Goal: Browse casually: Explore the website without a specific task or goal

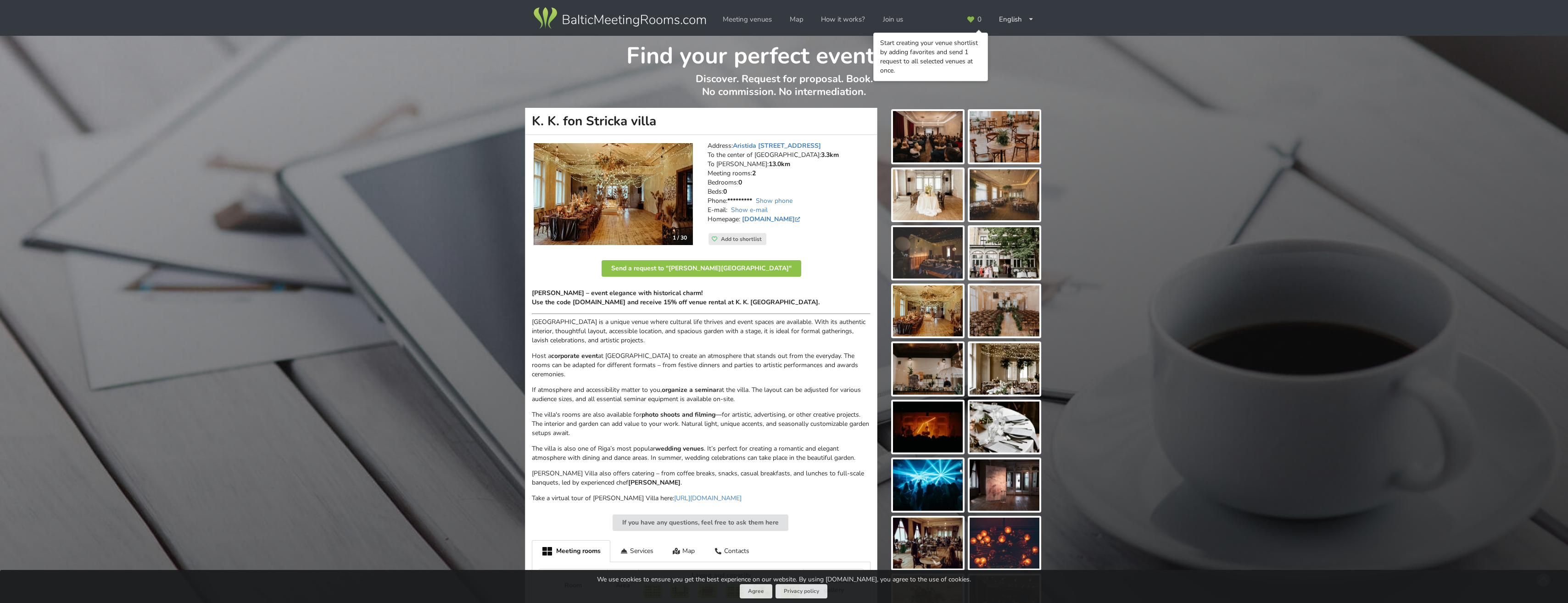
drag, startPoint x: 929, startPoint y: 139, endPoint x: 931, endPoint y: 122, distance: 17.1
click at [931, 122] on img at bounding box center [928, 136] width 70 height 51
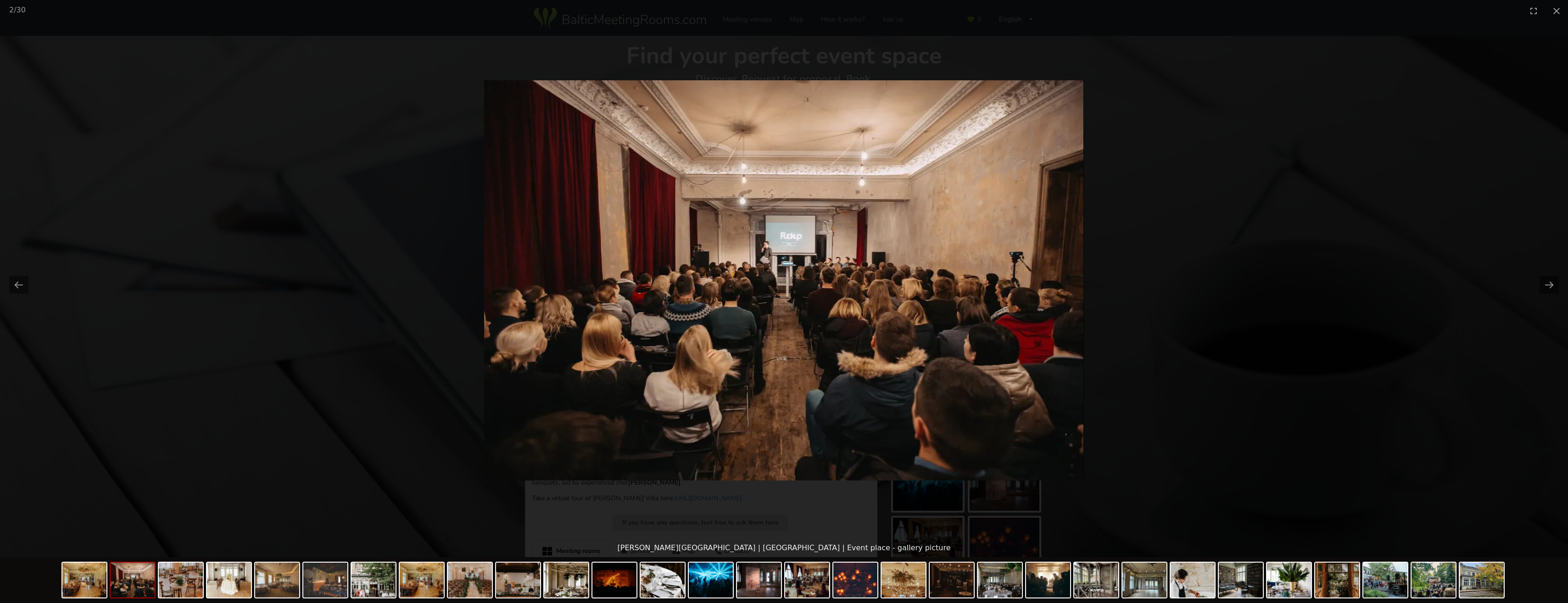
click at [1544, 284] on button "Next slide" at bounding box center [1549, 284] width 19 height 18
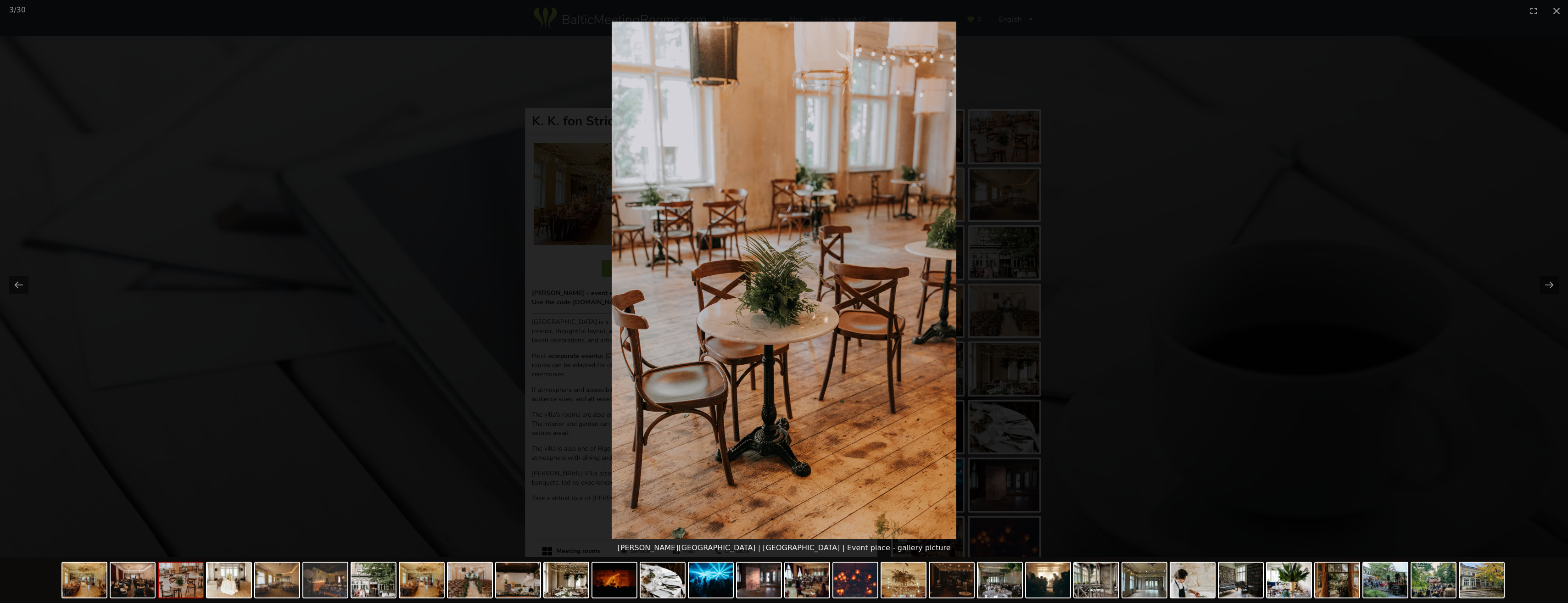
click at [1544, 284] on button "Next slide" at bounding box center [1549, 284] width 19 height 18
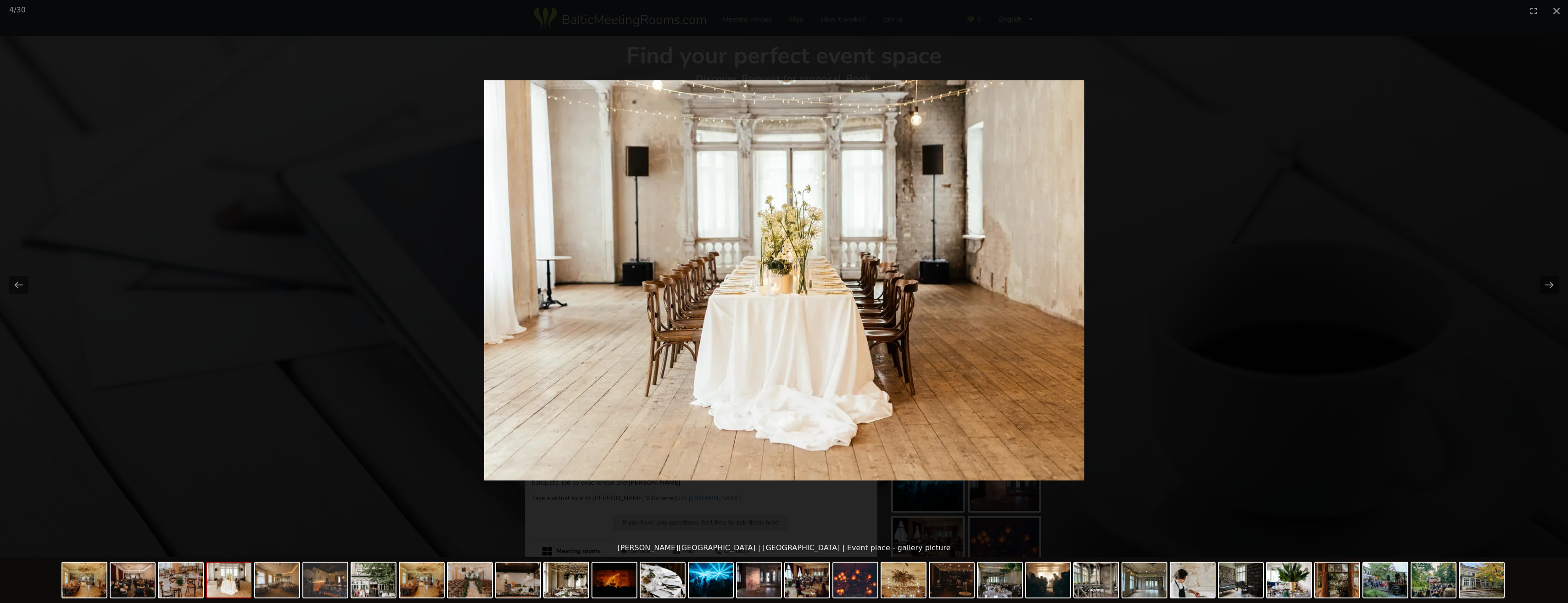
click at [1544, 284] on button "Next slide" at bounding box center [1549, 284] width 19 height 18
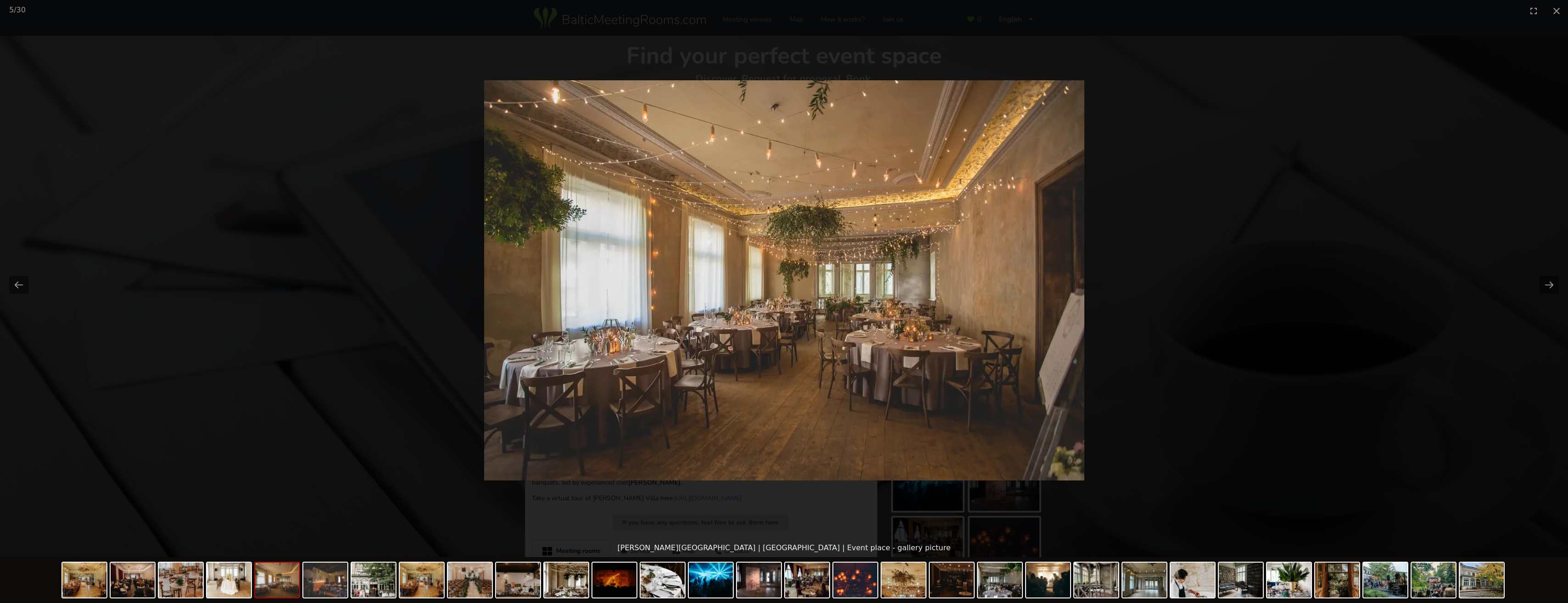
click at [1544, 284] on button "Next slide" at bounding box center [1549, 284] width 19 height 18
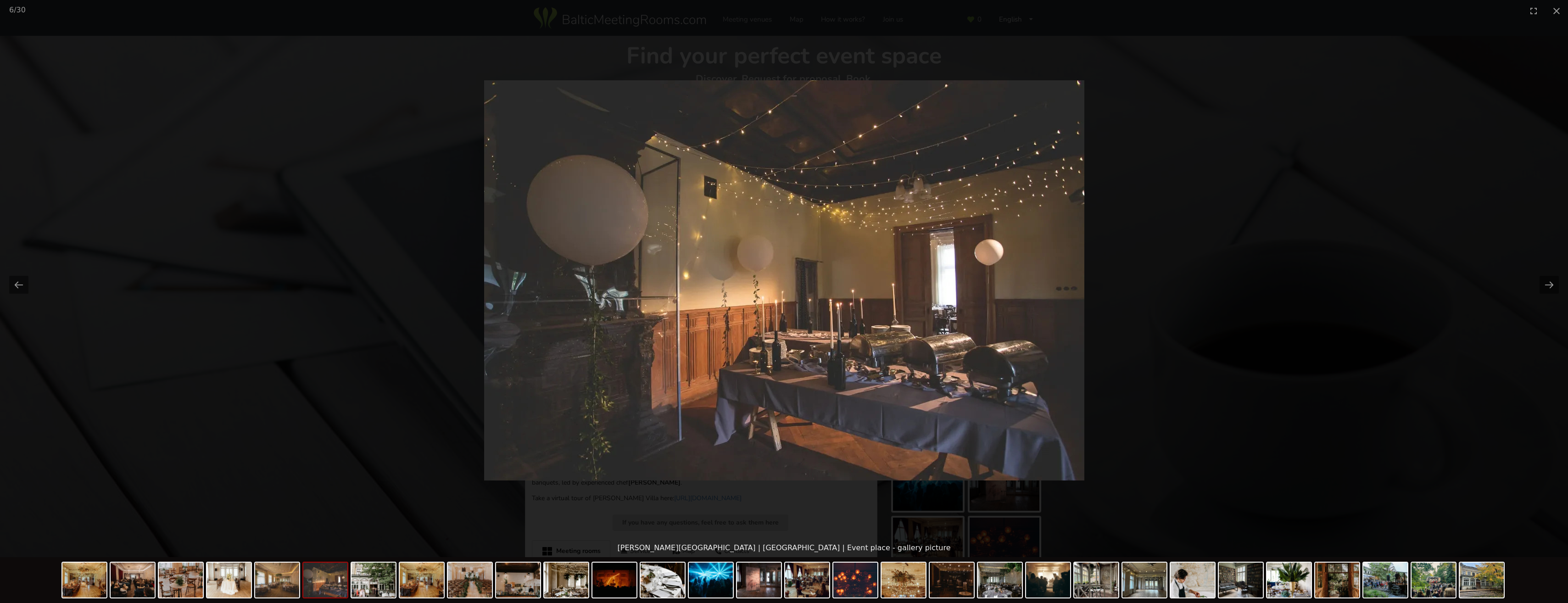
click at [1544, 284] on button "Next slide" at bounding box center [1549, 284] width 19 height 18
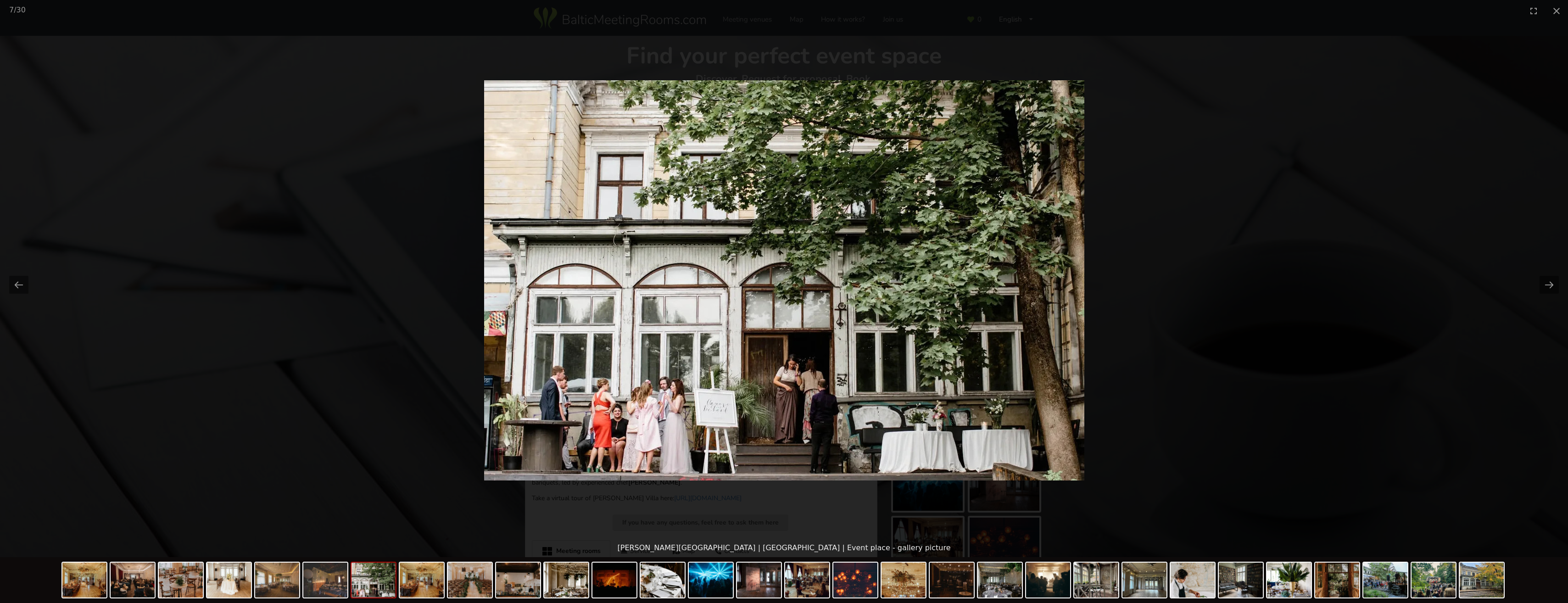
click at [1544, 284] on button "Next slide" at bounding box center [1549, 284] width 19 height 18
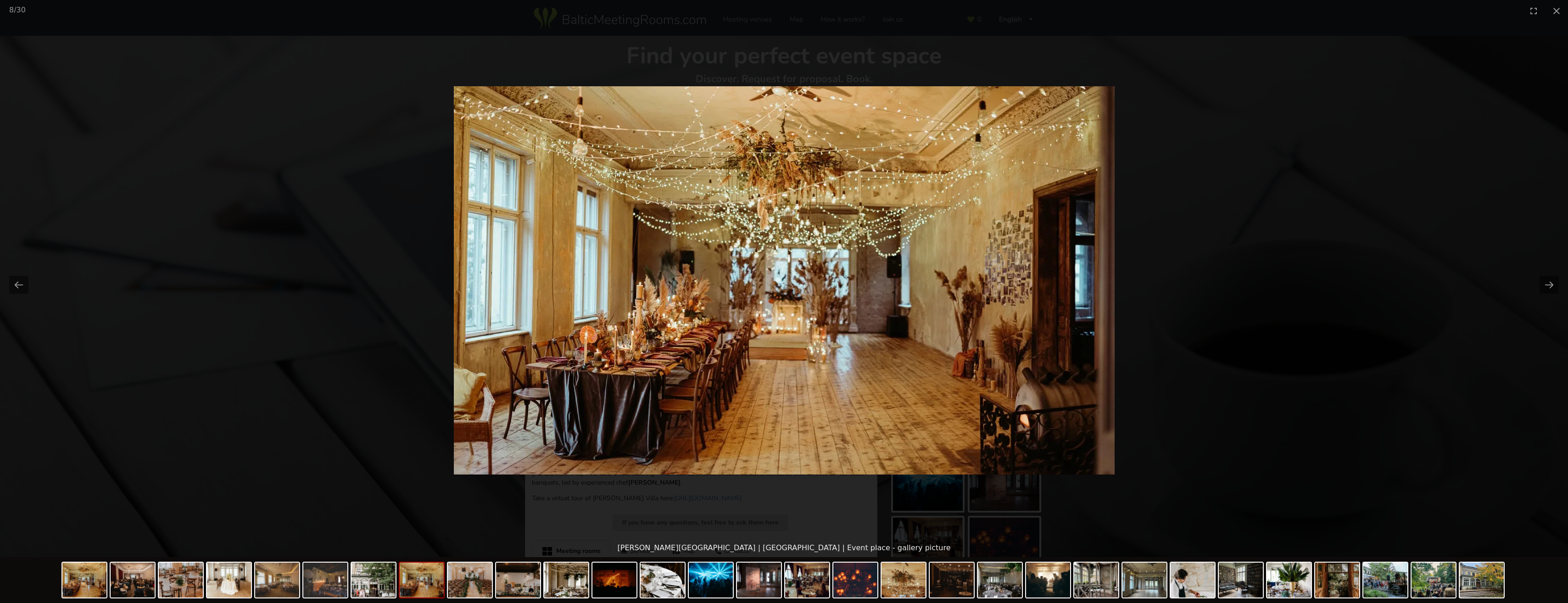
click at [1544, 284] on button "Next slide" at bounding box center [1549, 284] width 19 height 18
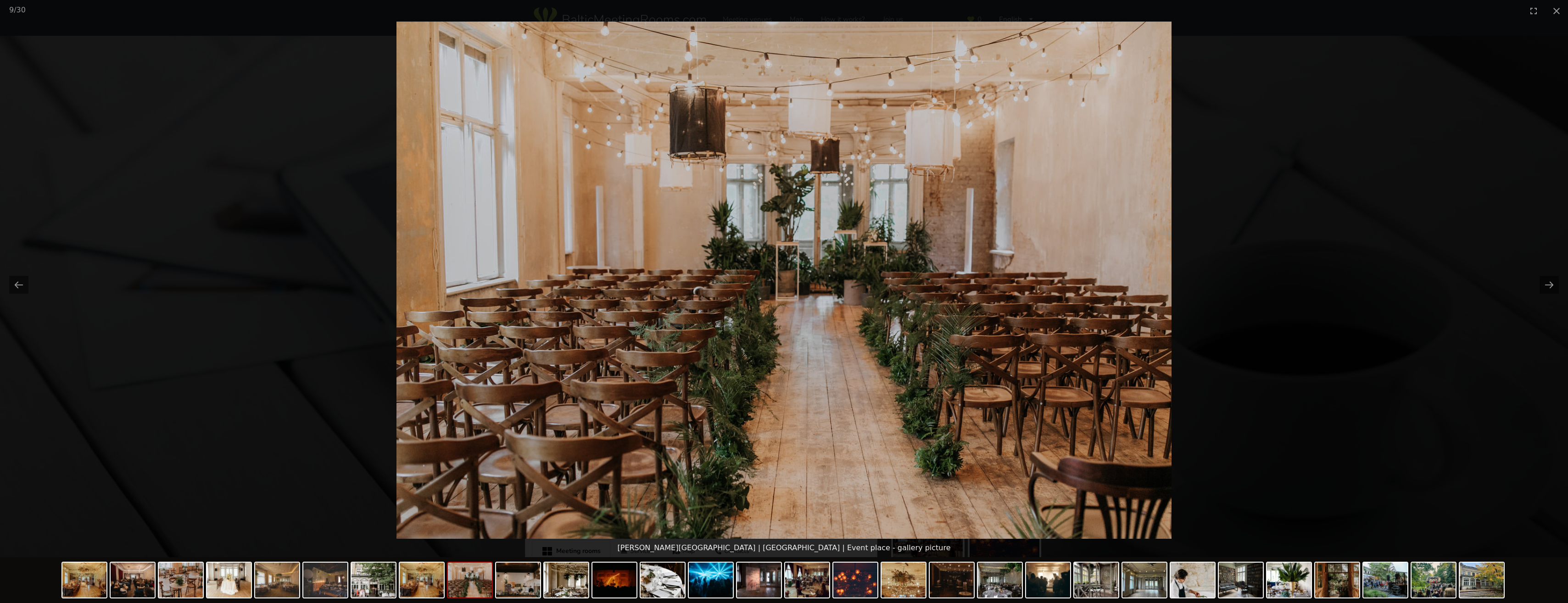
click at [1544, 284] on button "Next slide" at bounding box center [1549, 284] width 19 height 18
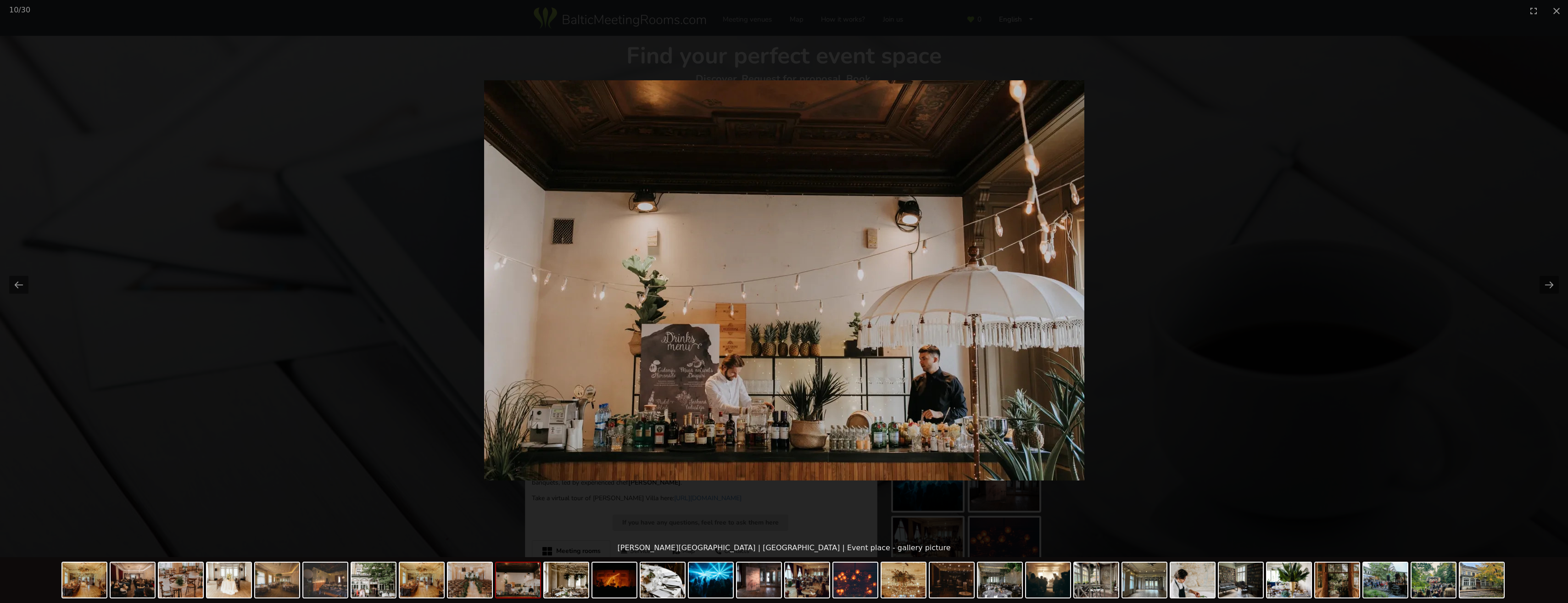
click at [1544, 284] on button "Next slide" at bounding box center [1549, 284] width 19 height 18
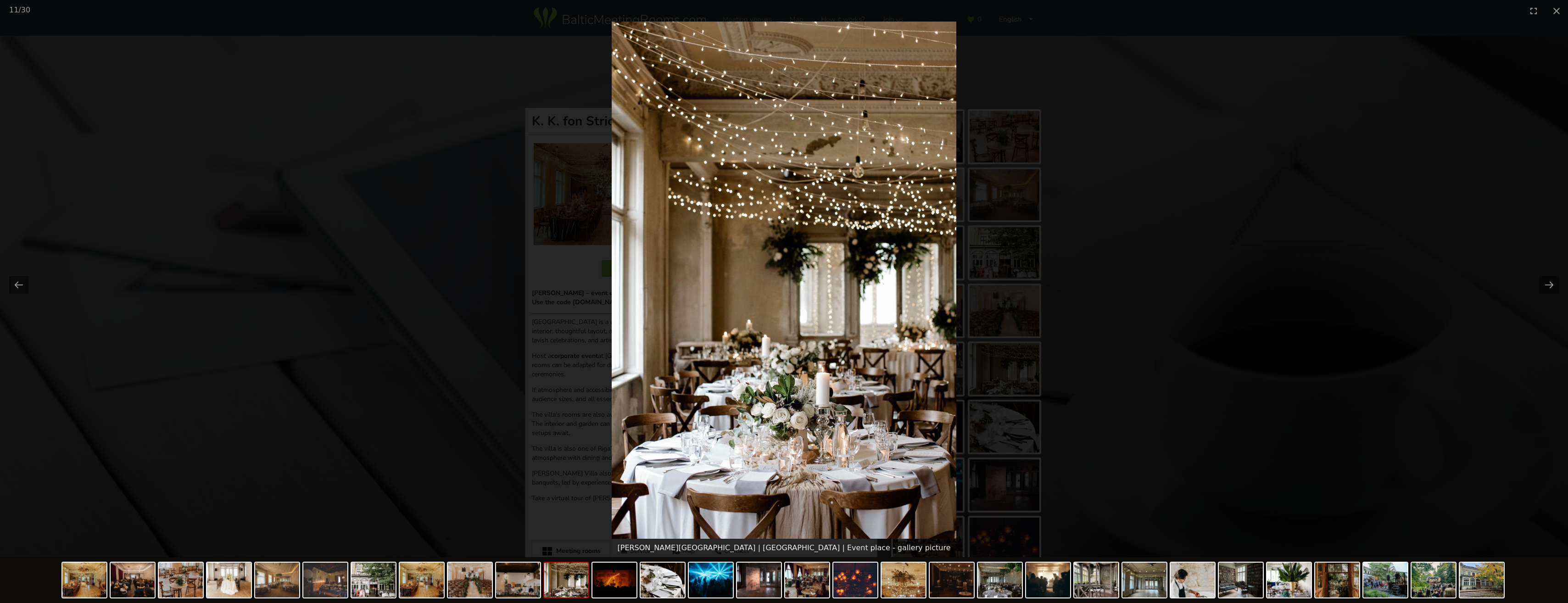
click at [1544, 284] on button "Next slide" at bounding box center [1549, 284] width 19 height 18
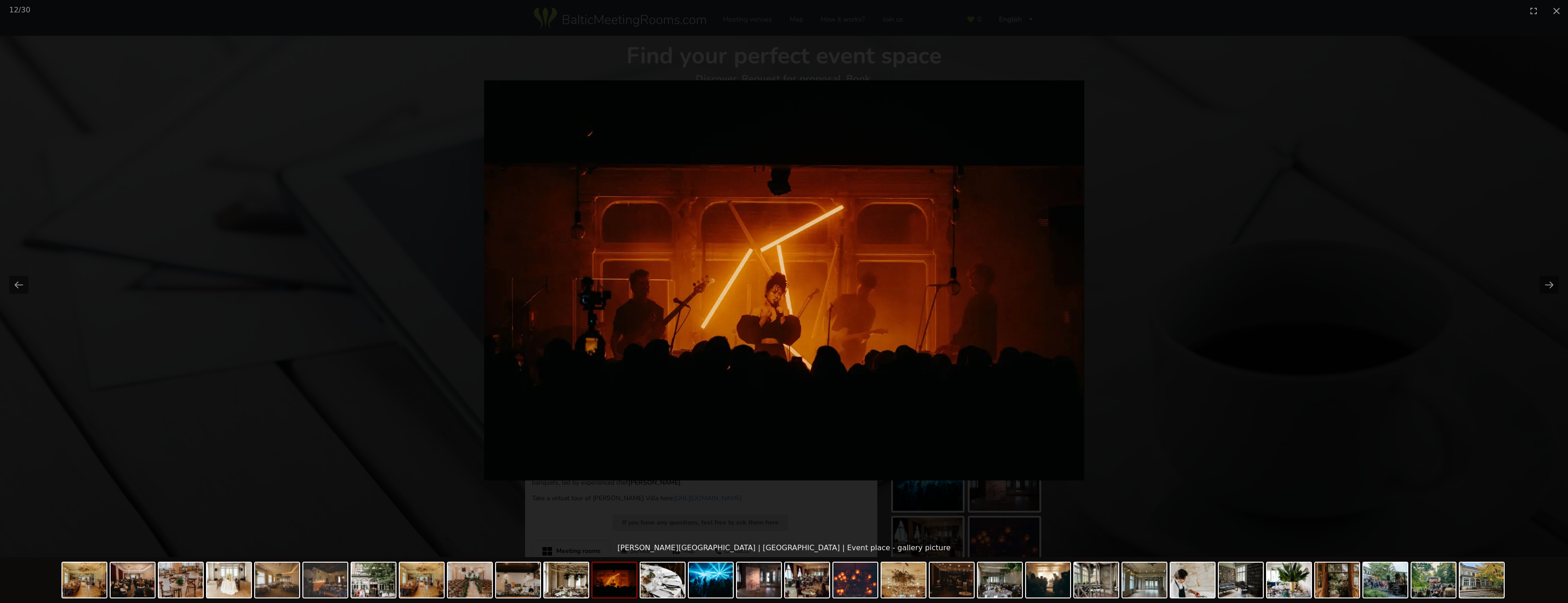
click at [1544, 284] on button "Next slide" at bounding box center [1549, 284] width 19 height 18
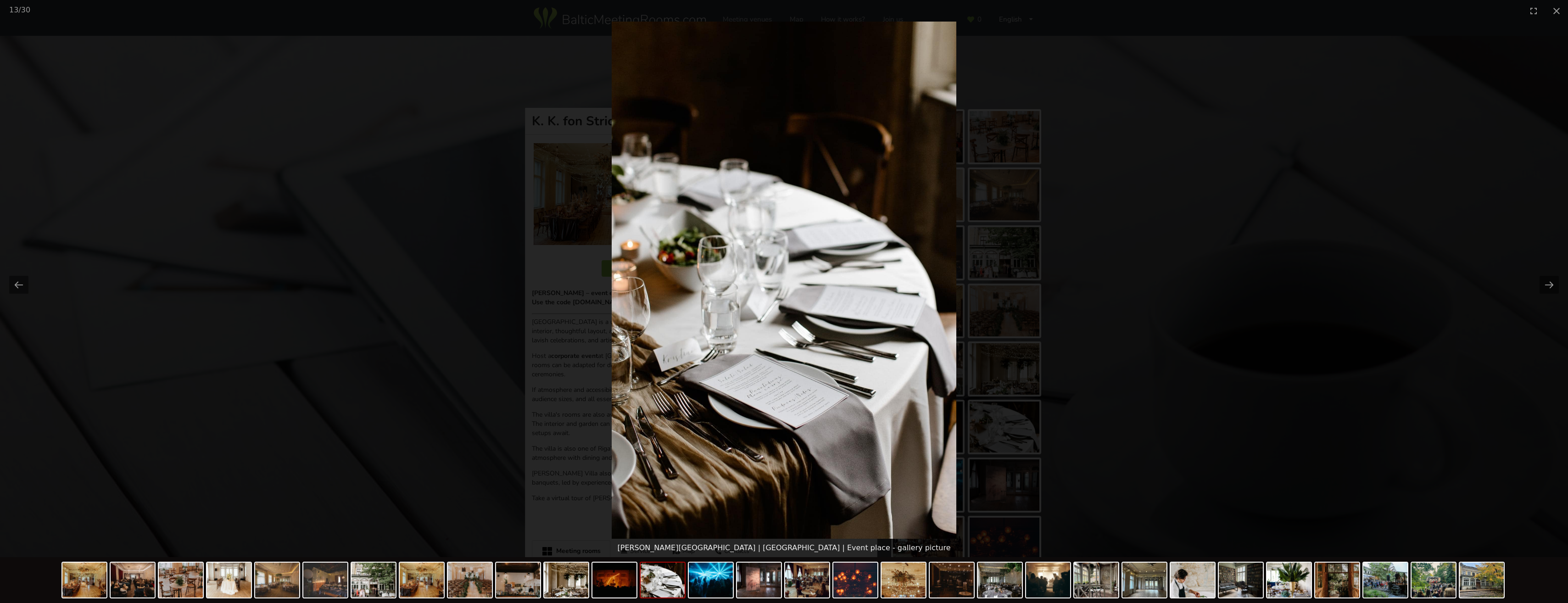
click at [1544, 284] on button "Next slide" at bounding box center [1549, 284] width 19 height 18
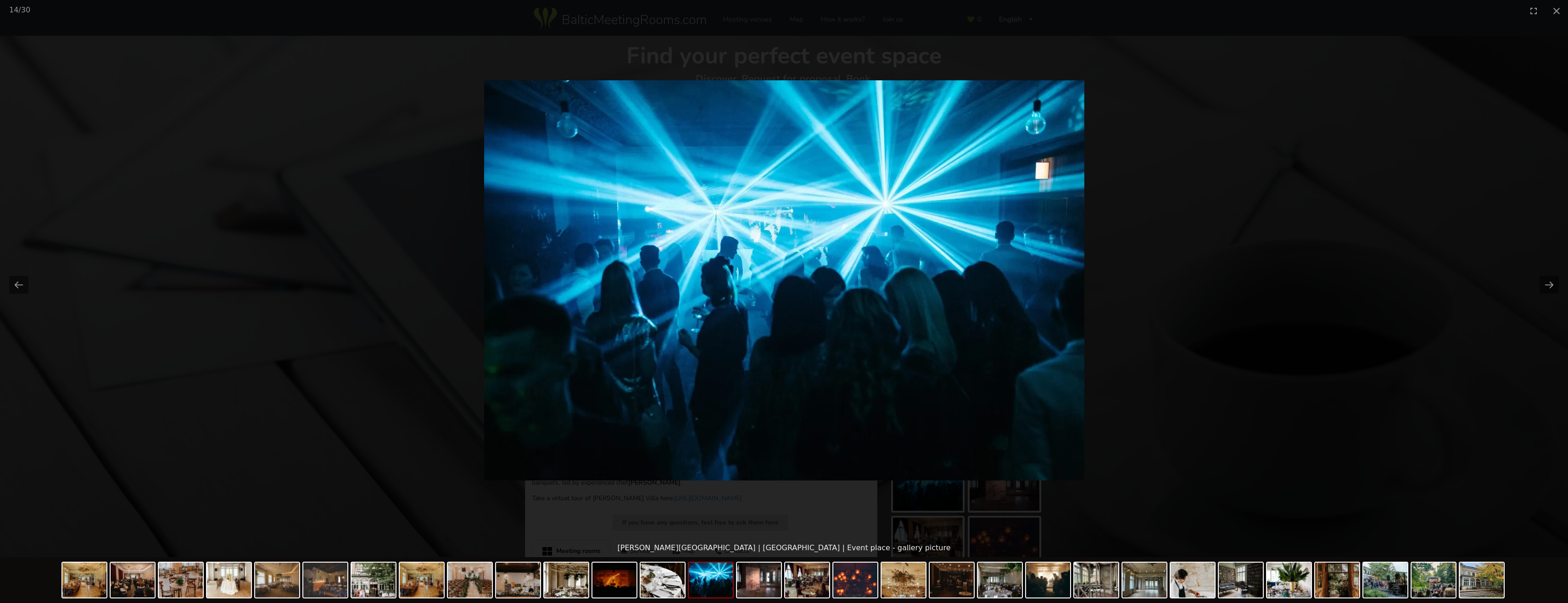
click at [1544, 284] on button "Next slide" at bounding box center [1549, 284] width 19 height 18
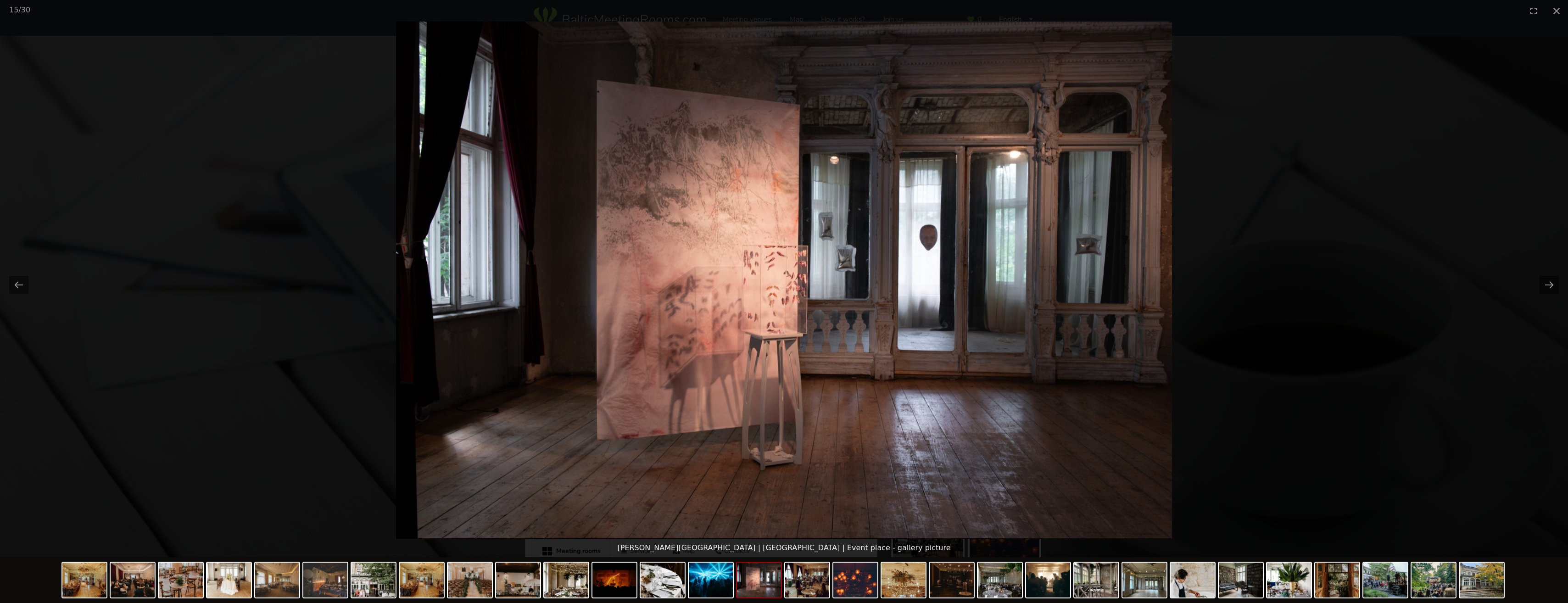
click at [1544, 284] on button "Next slide" at bounding box center [1549, 284] width 19 height 18
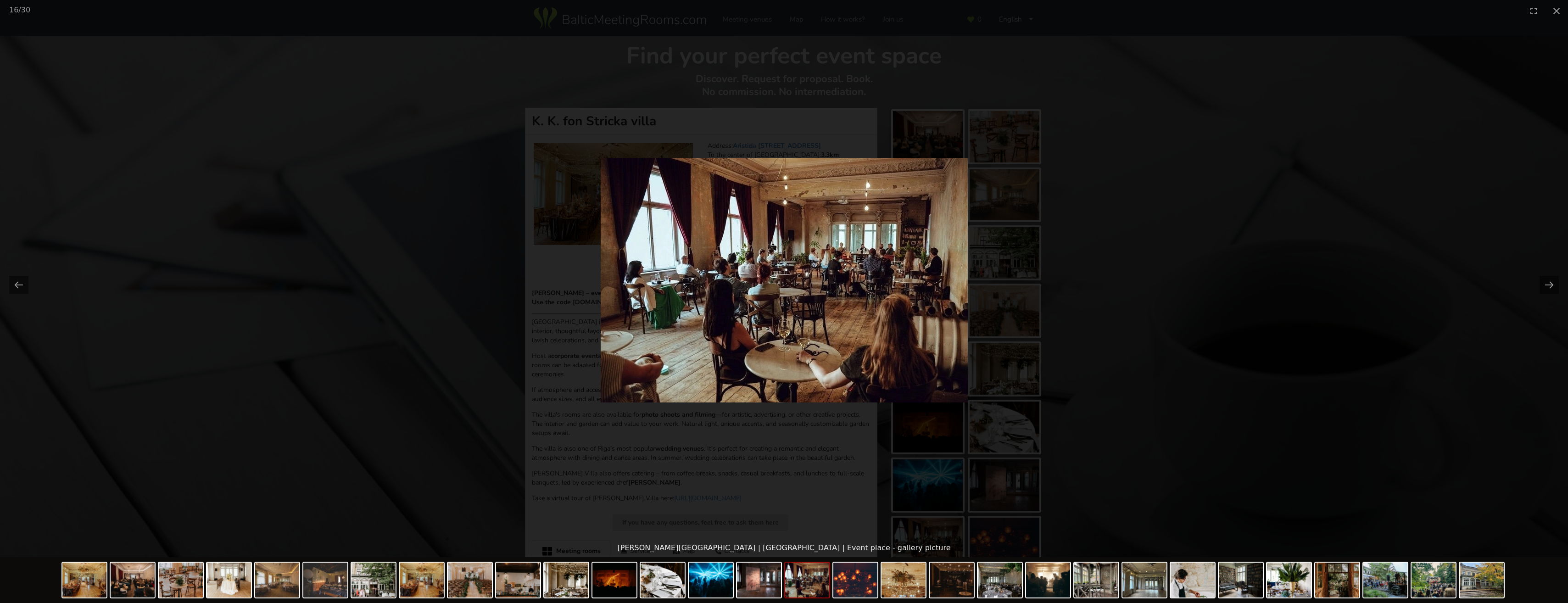
click at [1544, 284] on button "Next slide" at bounding box center [1549, 284] width 19 height 18
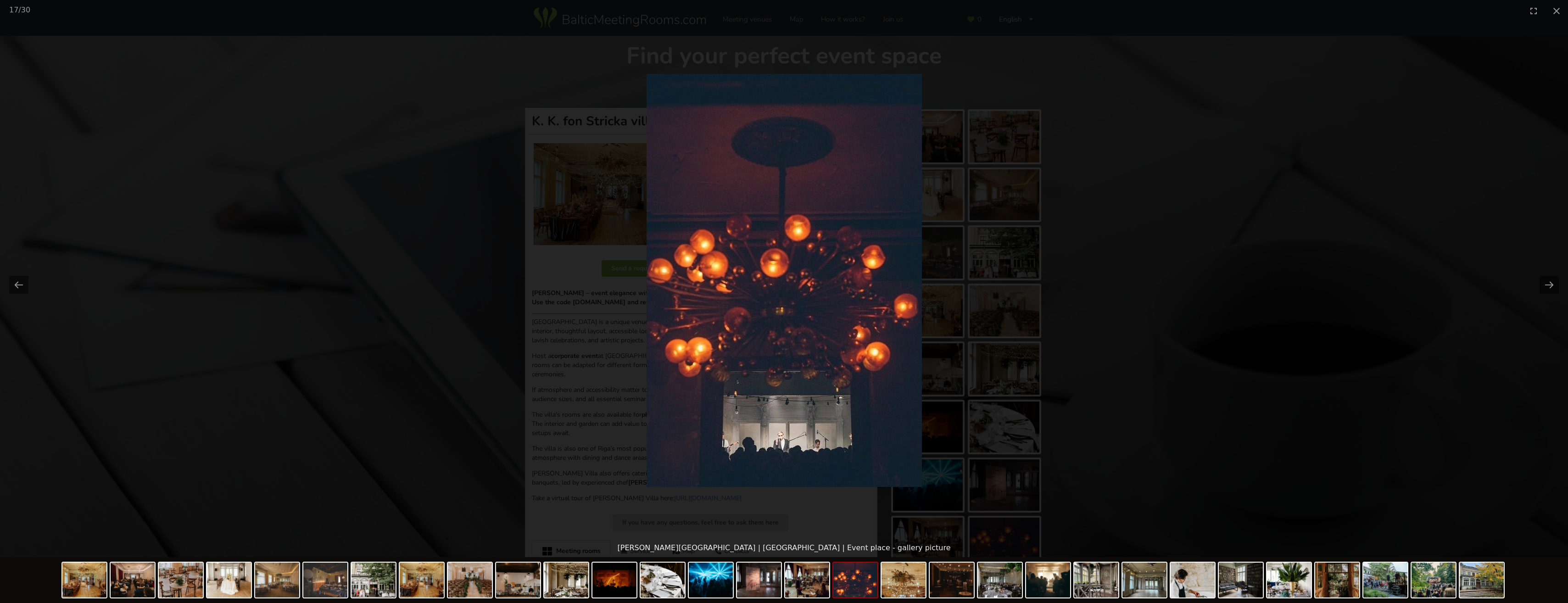
click at [1544, 284] on button "Next slide" at bounding box center [1549, 284] width 19 height 18
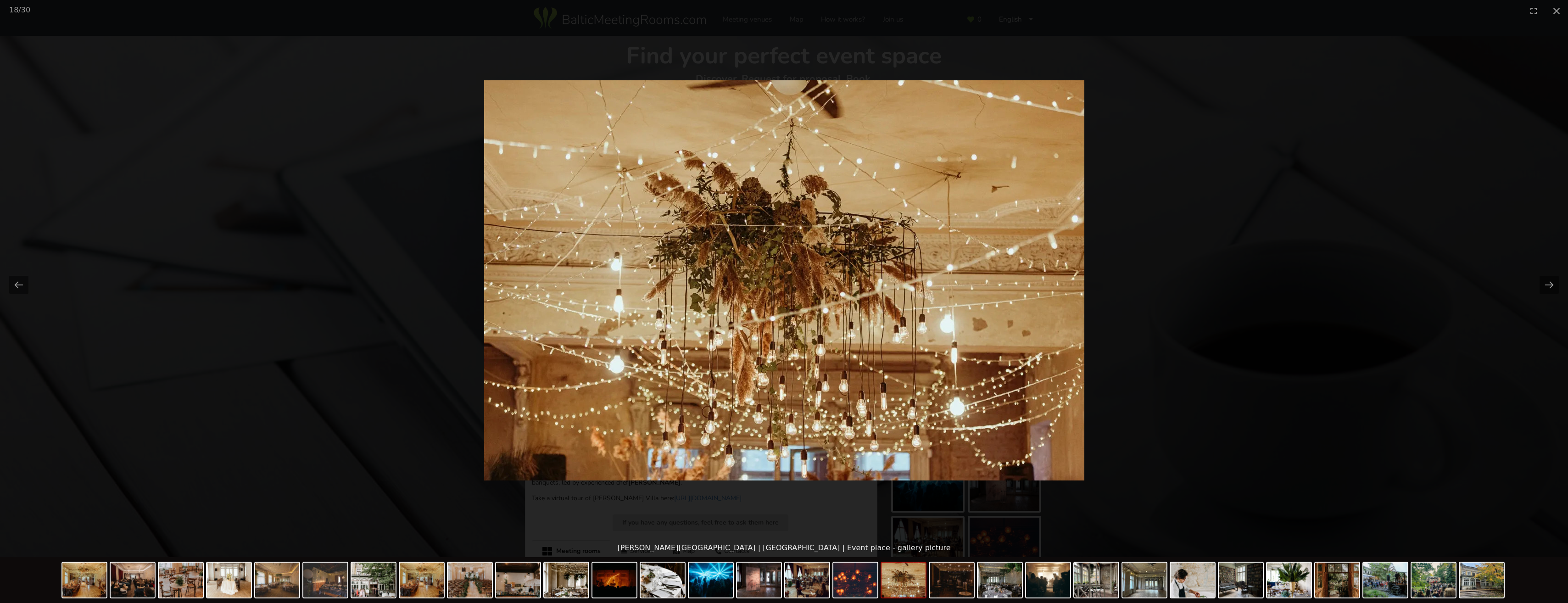
click at [1544, 284] on button "Next slide" at bounding box center [1549, 284] width 19 height 18
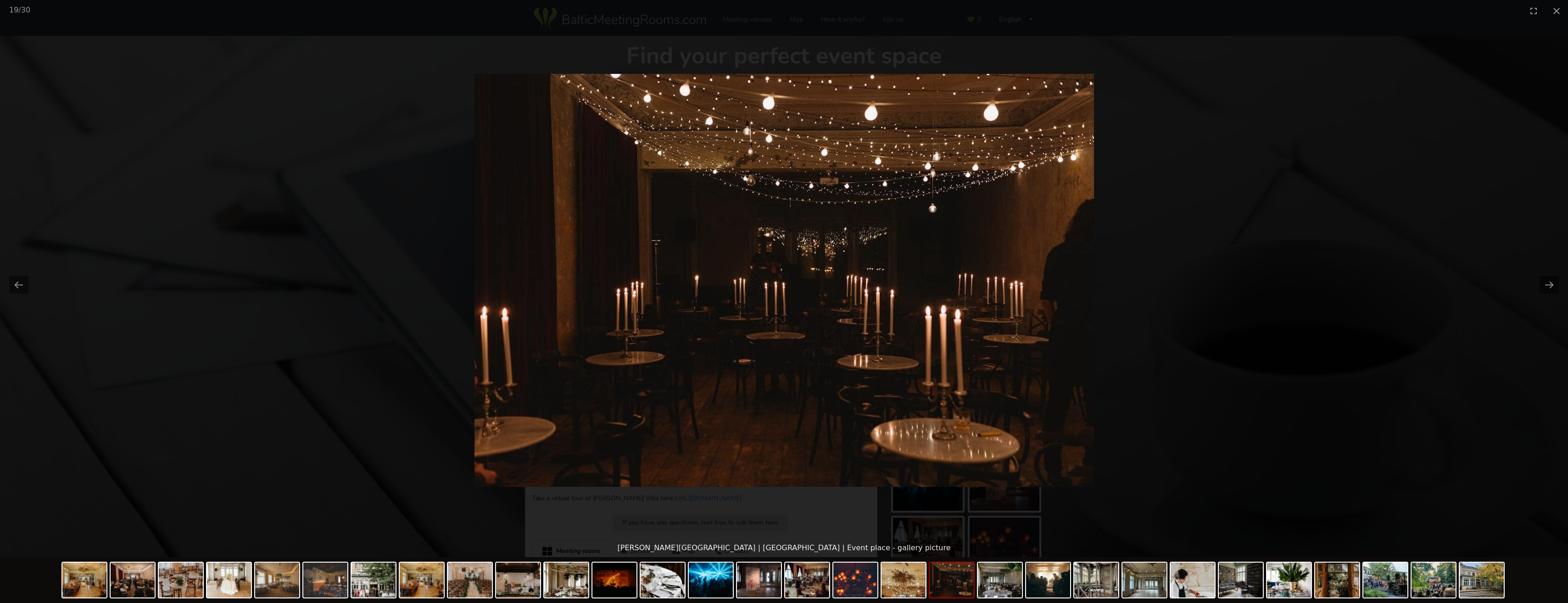
click at [1544, 284] on button "Next slide" at bounding box center [1549, 284] width 19 height 18
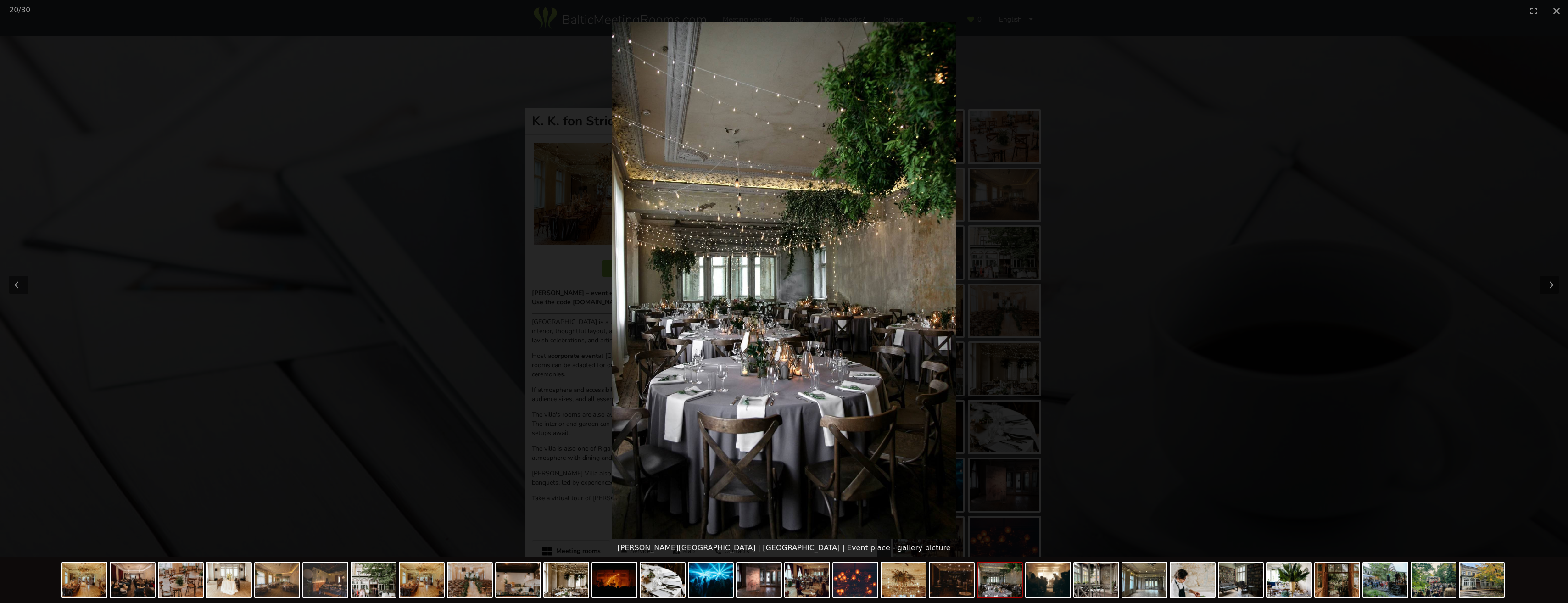
click at [1544, 284] on button "Next slide" at bounding box center [1549, 284] width 19 height 18
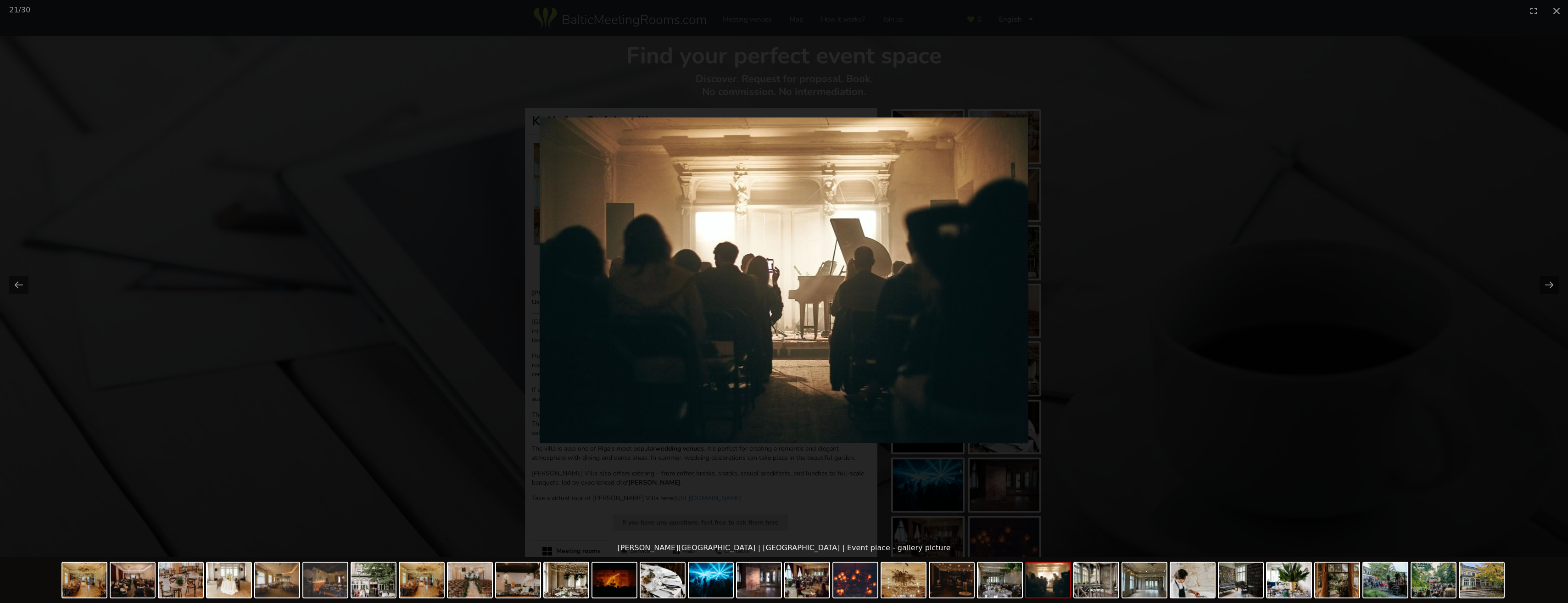
click at [1544, 284] on button "Next slide" at bounding box center [1549, 284] width 19 height 18
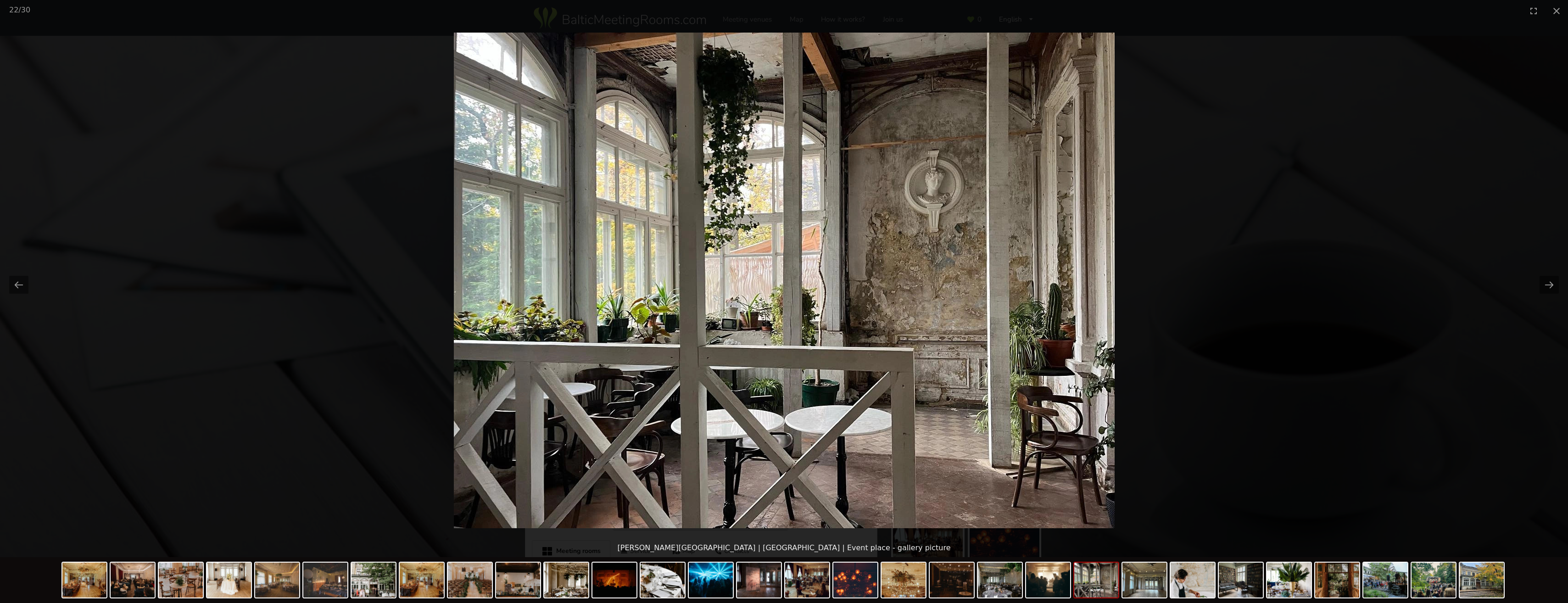
click at [1544, 284] on button "Next slide" at bounding box center [1549, 284] width 19 height 18
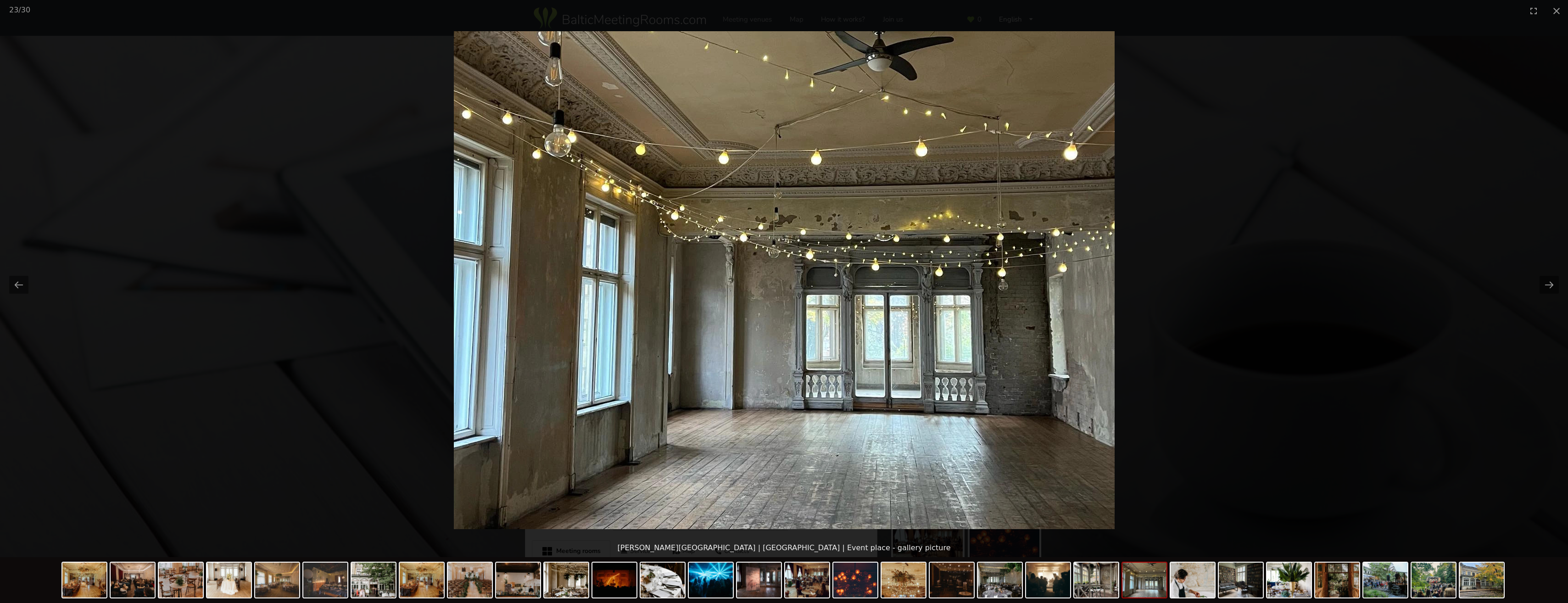
click at [1544, 284] on button "Next slide" at bounding box center [1549, 284] width 19 height 18
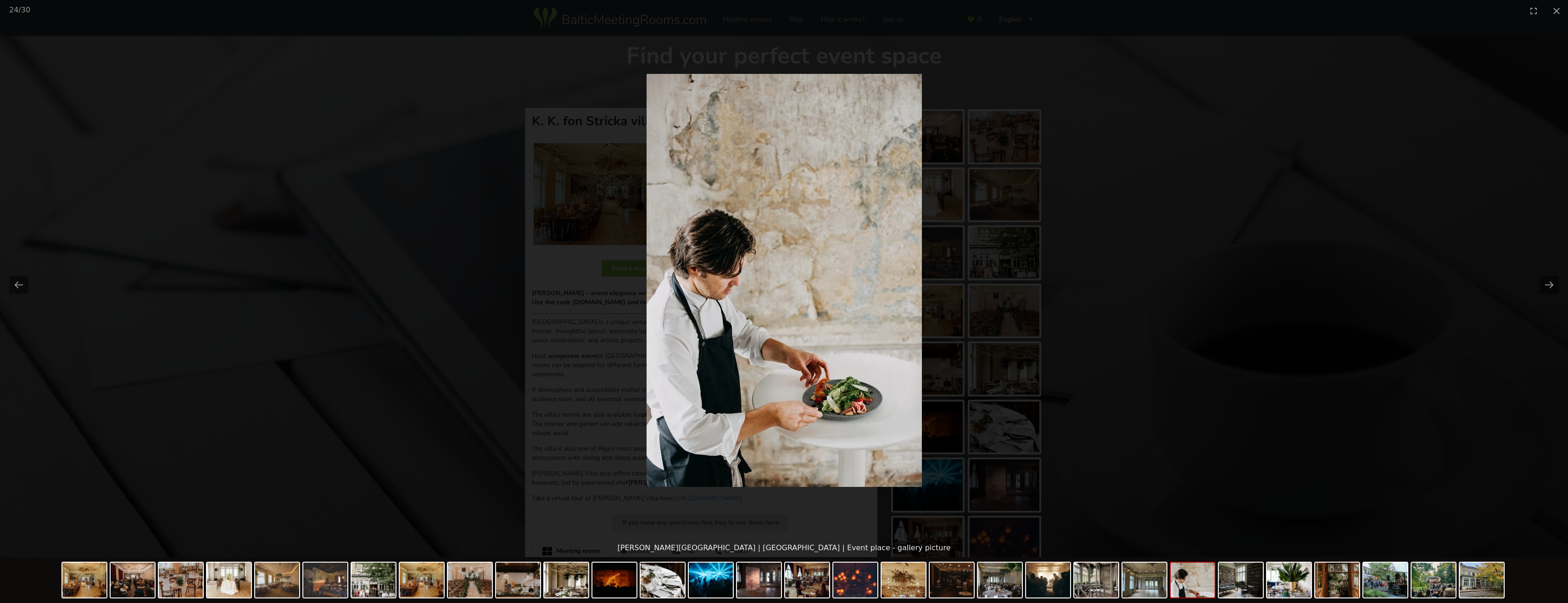
click at [1544, 284] on button "Next slide" at bounding box center [1549, 284] width 19 height 18
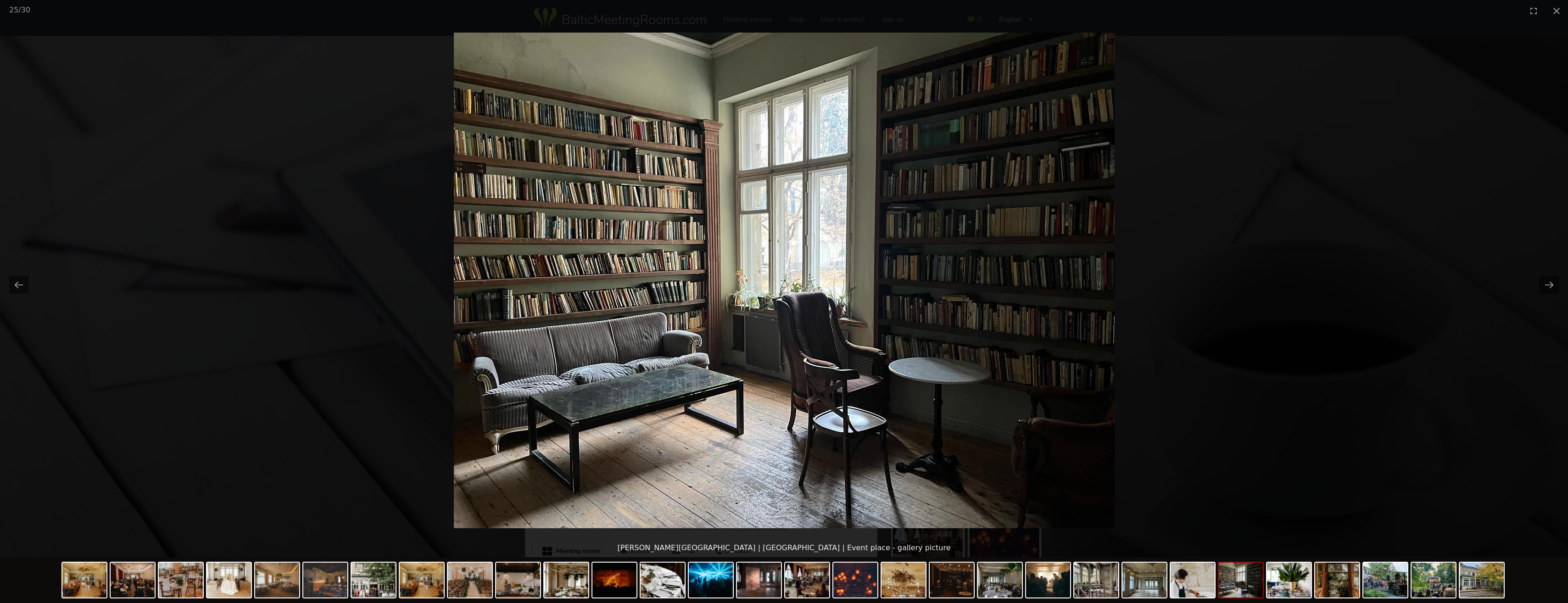
click at [1544, 284] on button "Next slide" at bounding box center [1549, 284] width 19 height 18
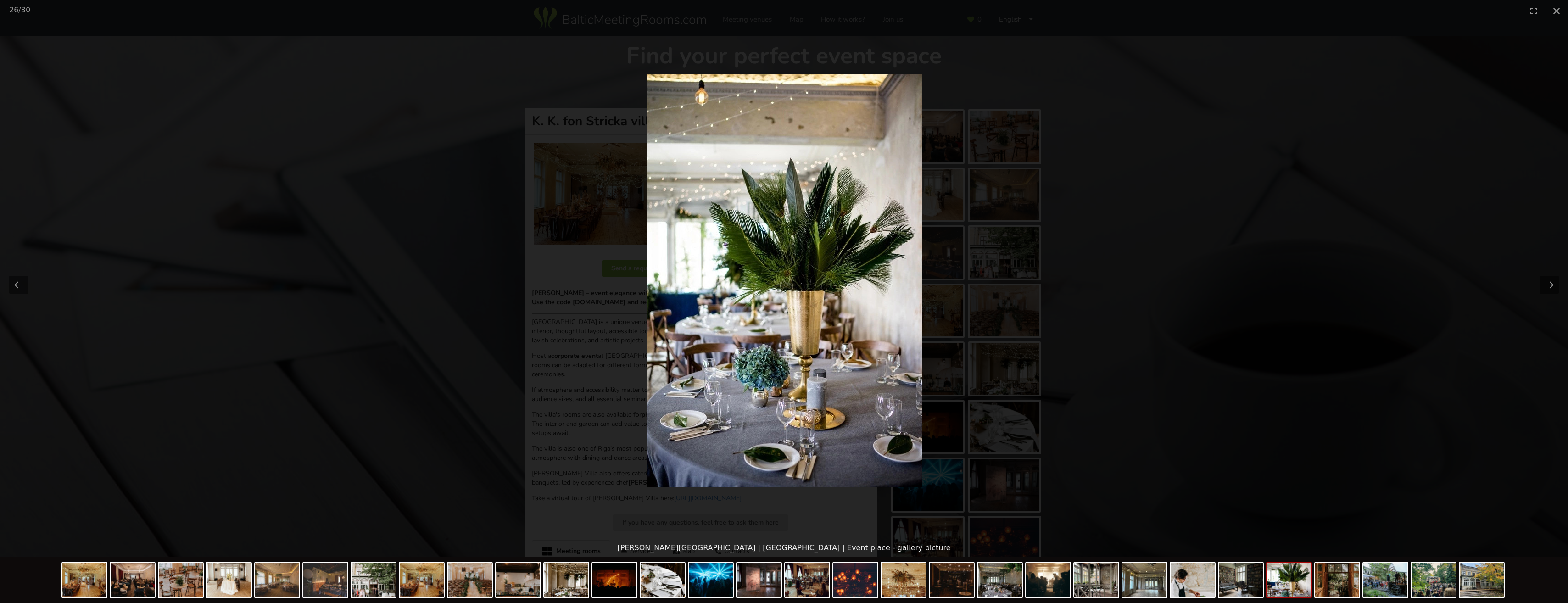
click at [1544, 284] on button "Next slide" at bounding box center [1549, 284] width 19 height 18
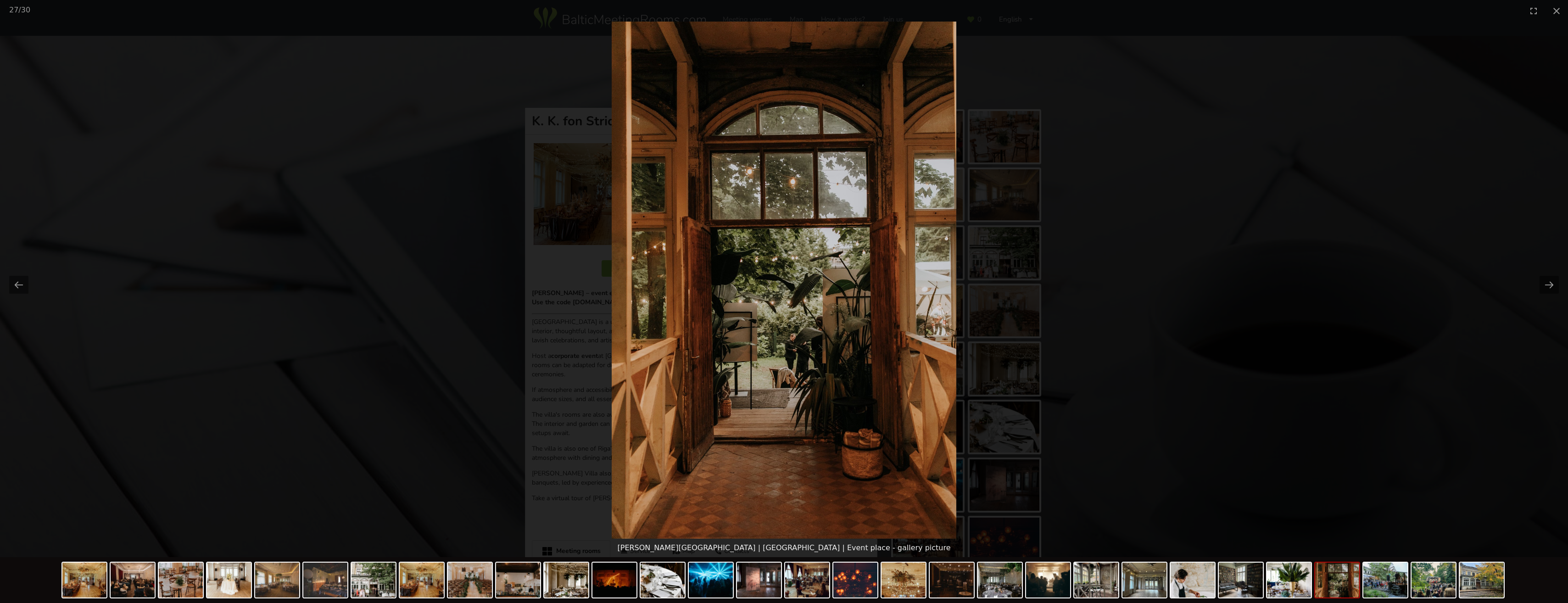
click at [1544, 284] on button "Next slide" at bounding box center [1549, 284] width 19 height 18
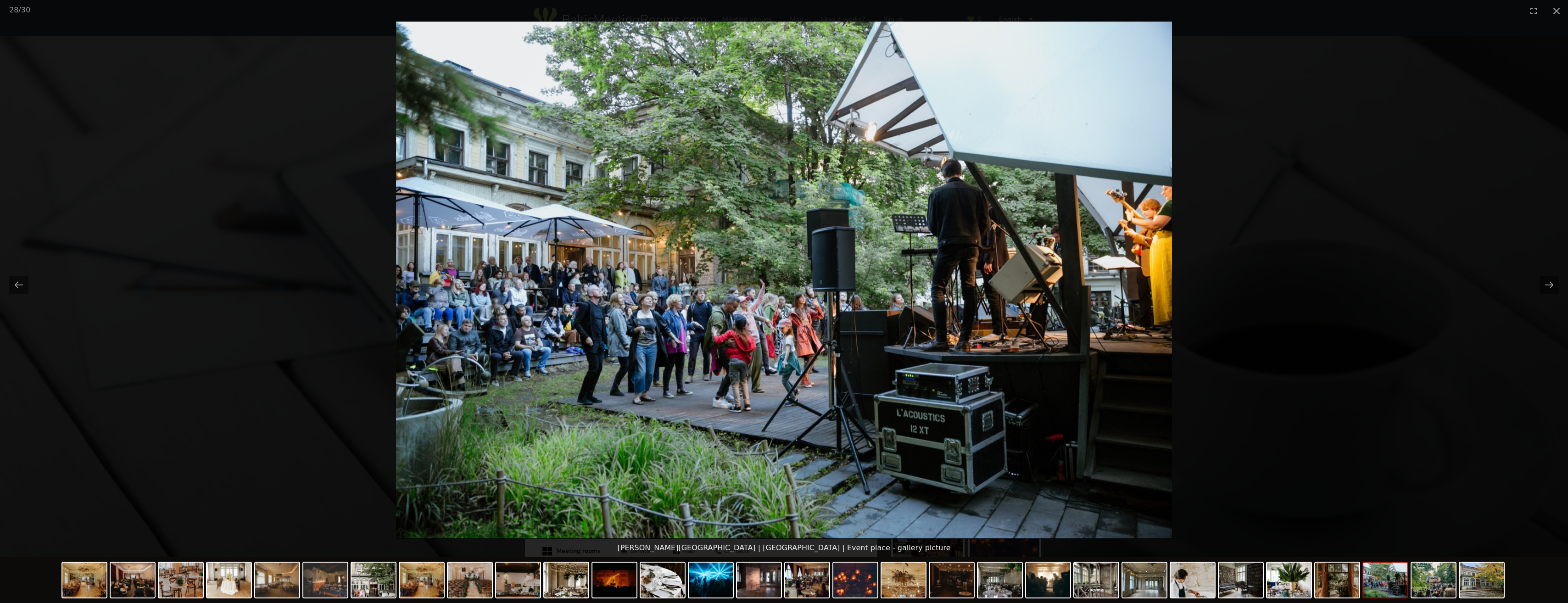
click at [1545, 282] on button "Next slide" at bounding box center [1549, 284] width 19 height 18
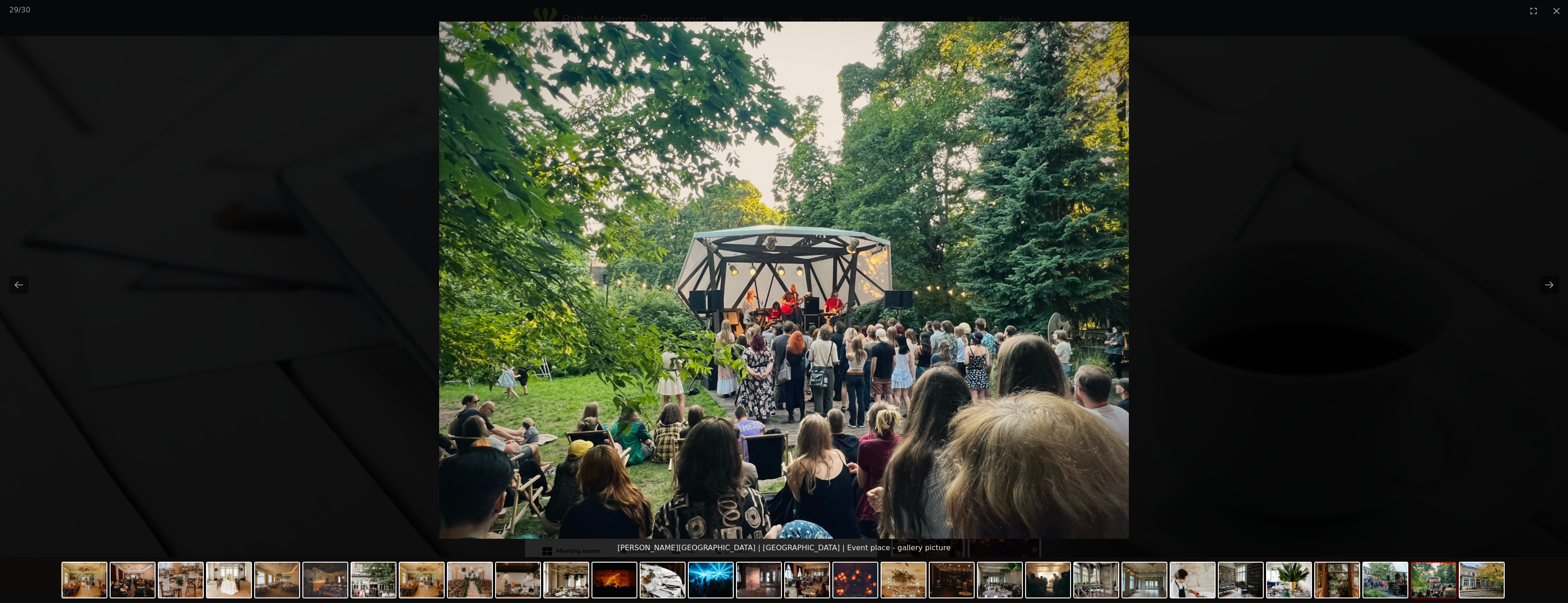
click at [1545, 282] on button "Next slide" at bounding box center [1549, 284] width 19 height 18
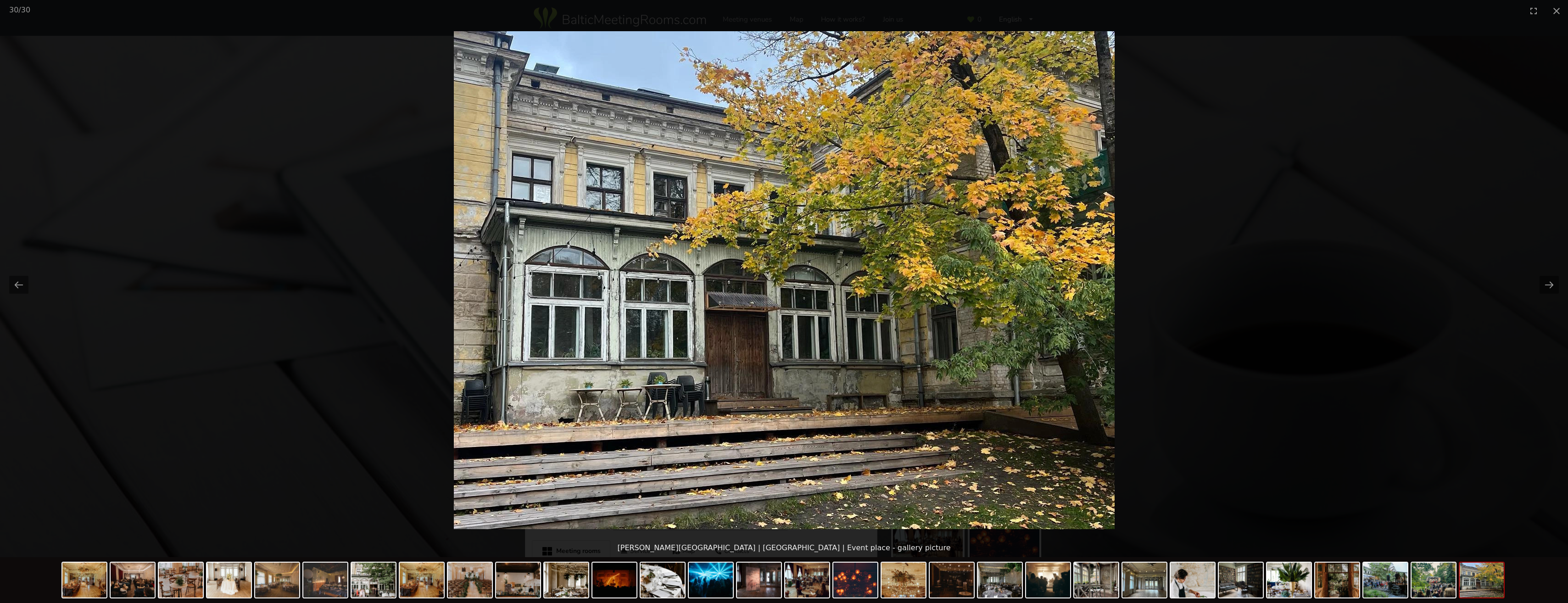
click at [1545, 282] on button "Next slide" at bounding box center [1549, 284] width 19 height 18
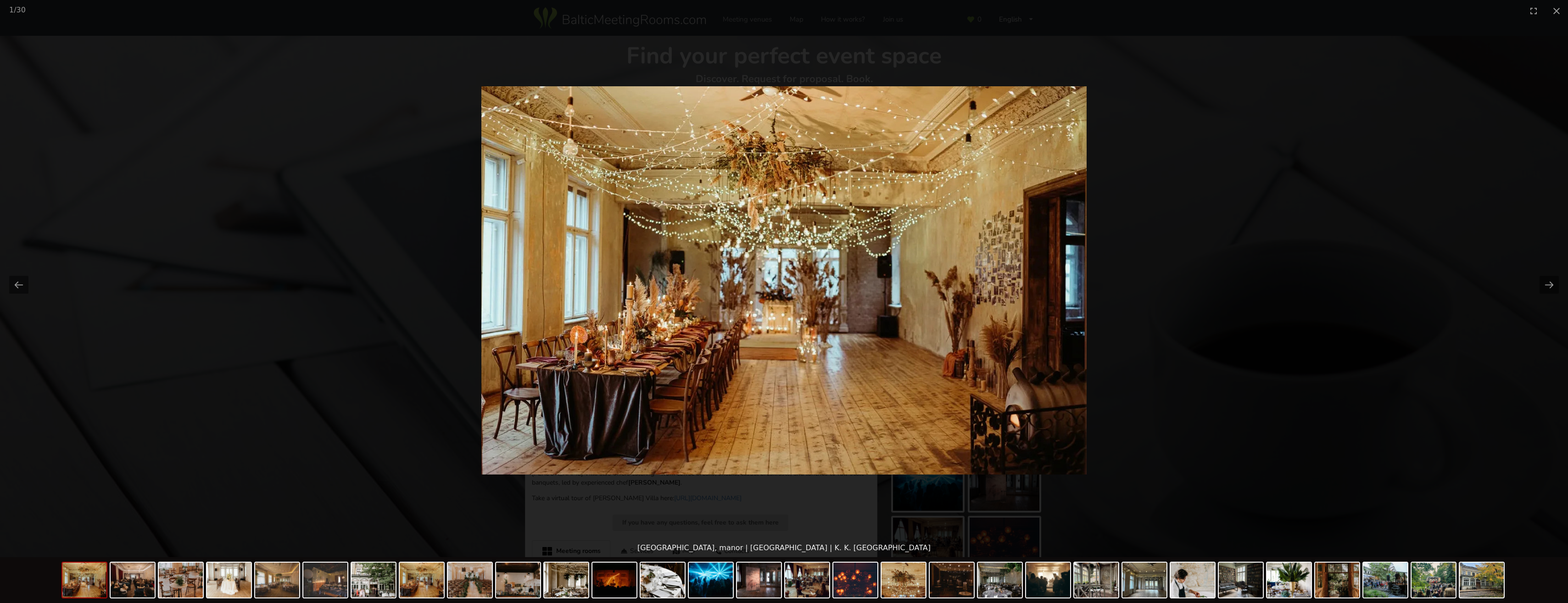
click at [1545, 282] on button "Next slide" at bounding box center [1549, 284] width 19 height 18
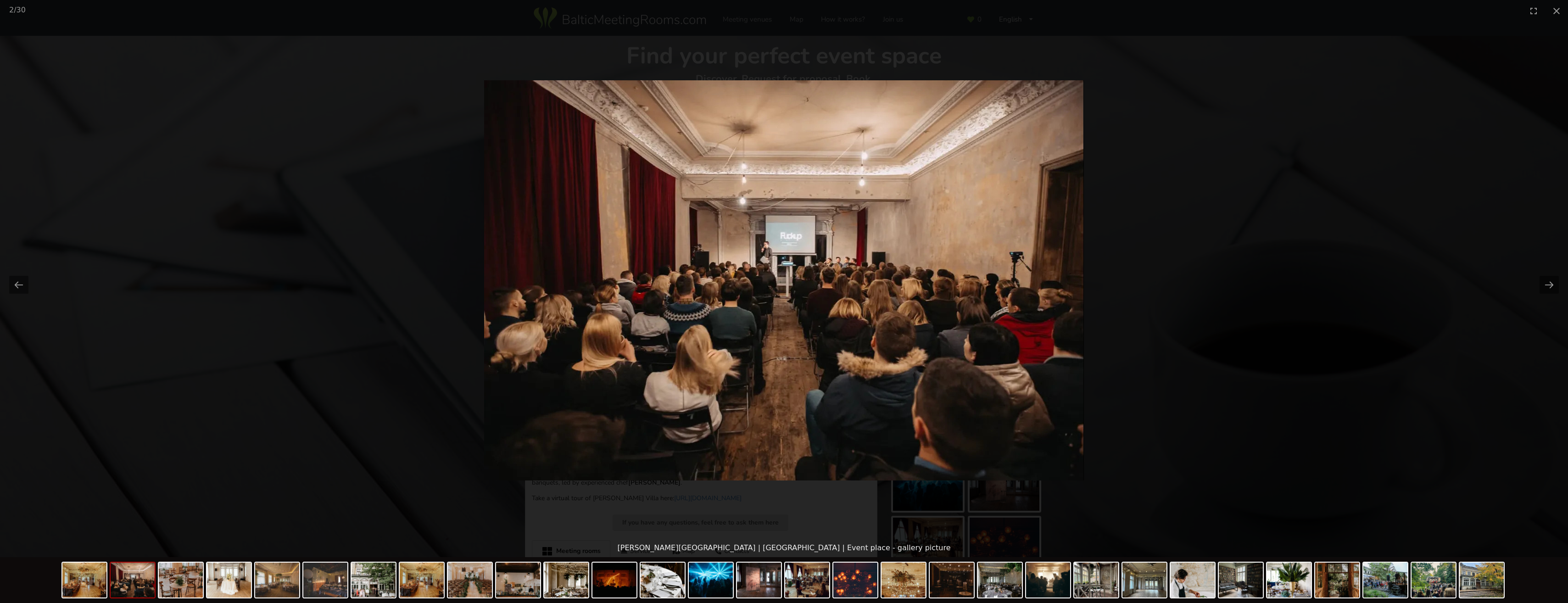
click at [1545, 282] on button "Next slide" at bounding box center [1549, 284] width 19 height 18
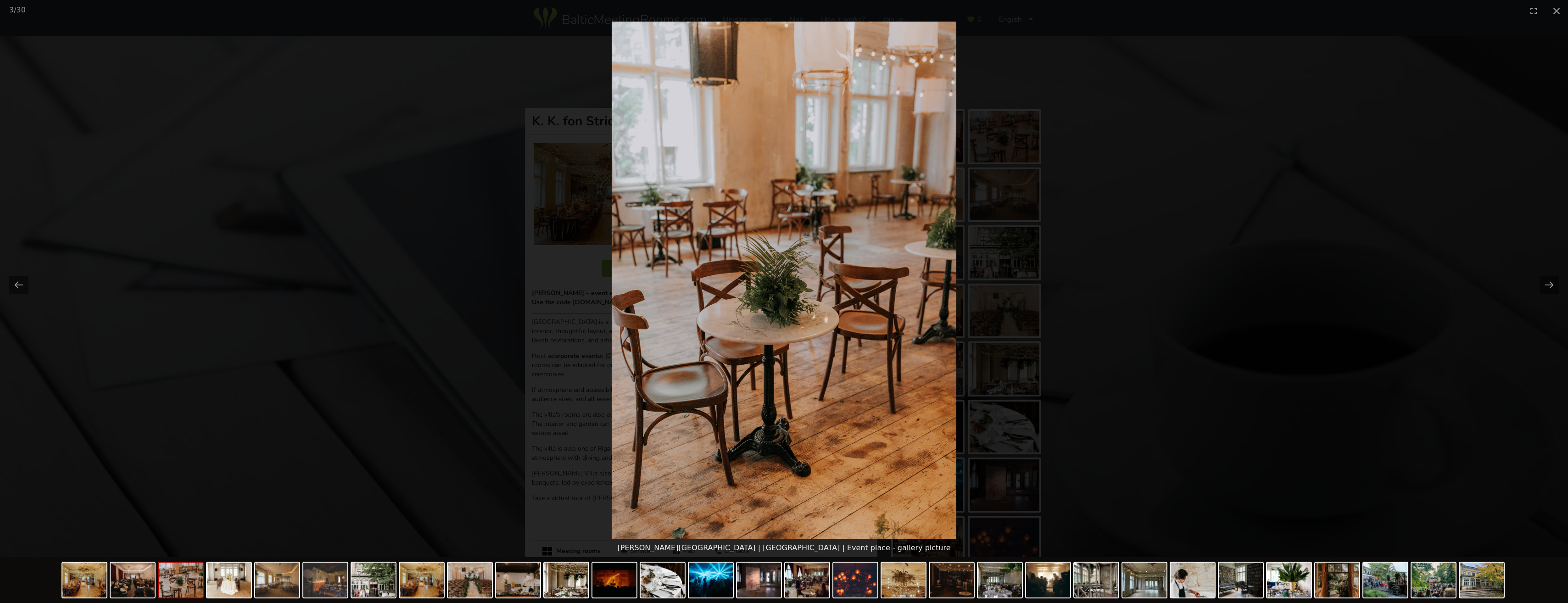
click at [1545, 282] on button "Next slide" at bounding box center [1549, 284] width 19 height 18
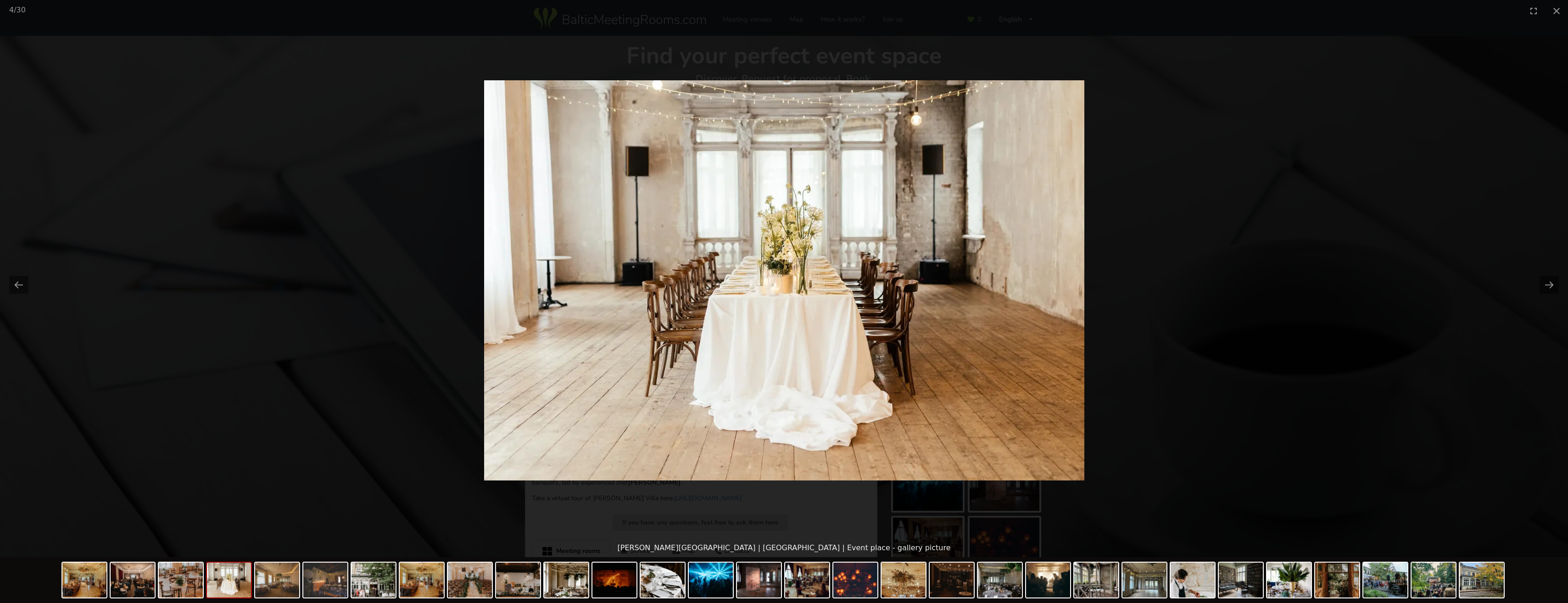
click at [1545, 282] on button "Next slide" at bounding box center [1549, 284] width 19 height 18
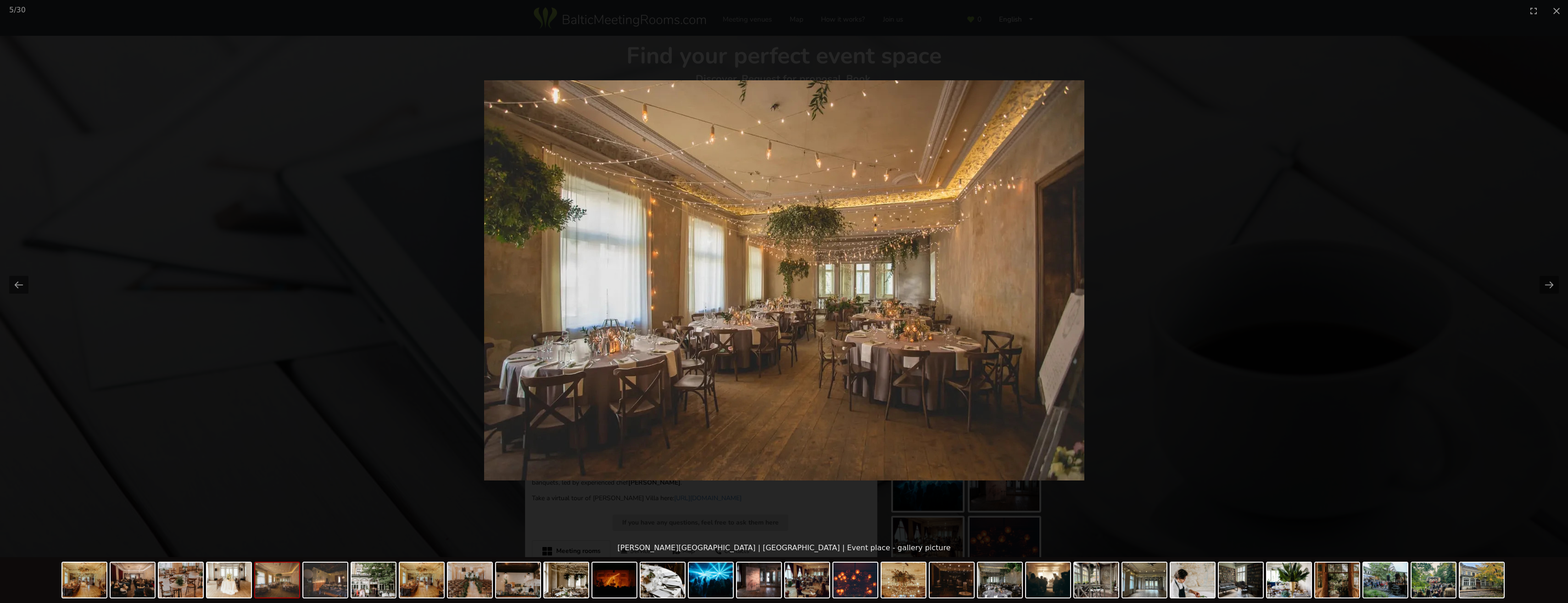
click at [1556, 7] on button "Close gallery" at bounding box center [1556, 10] width 23 height 21
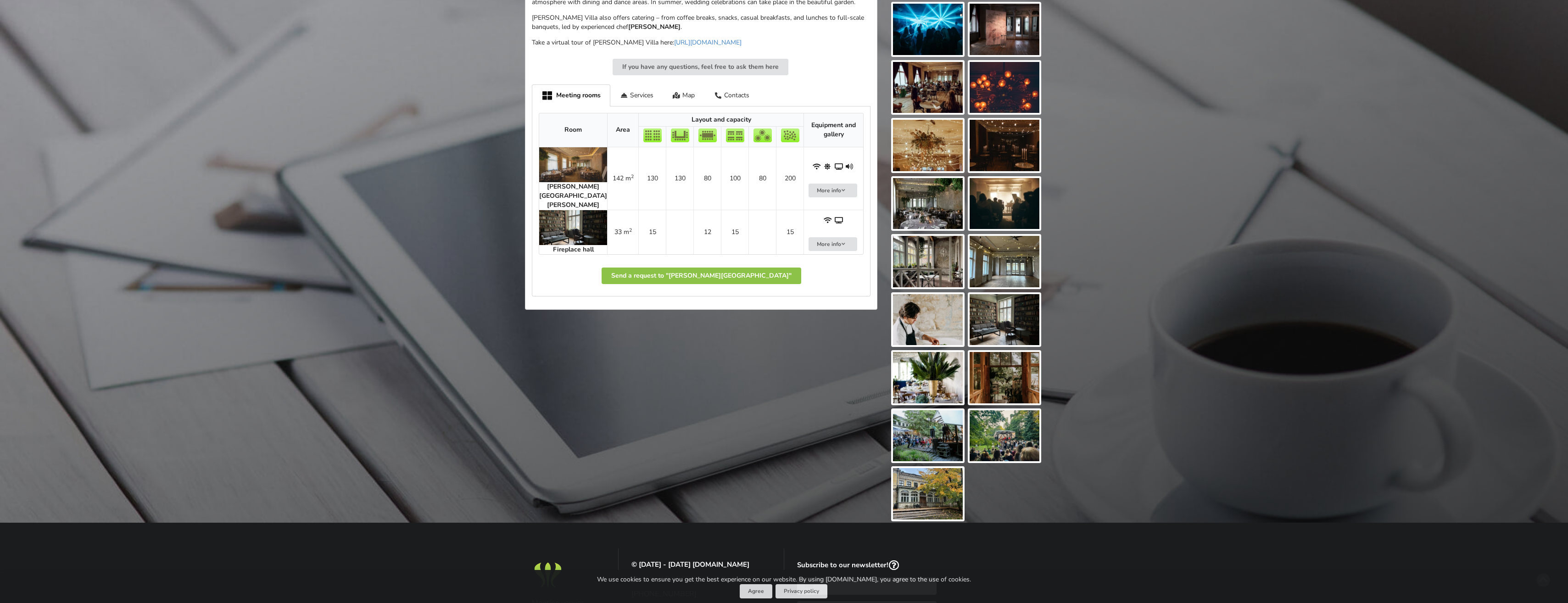
scroll to position [585, 0]
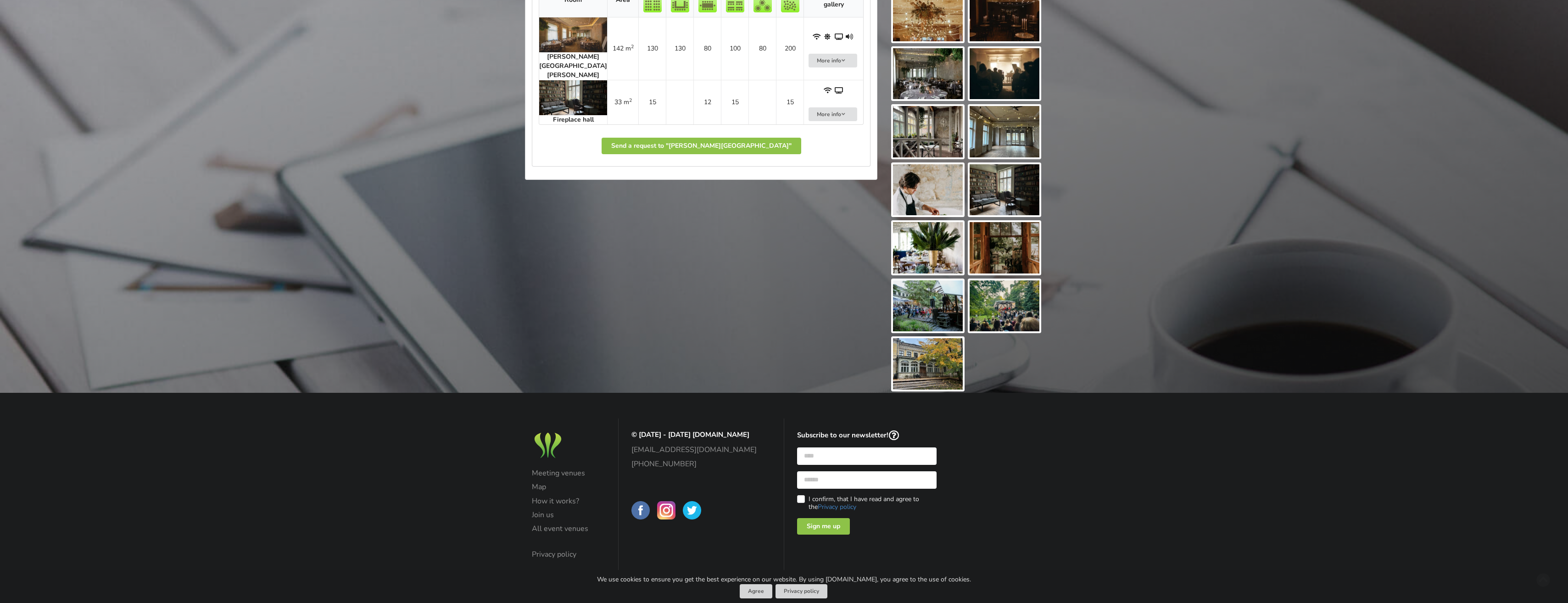
click at [942, 314] on img at bounding box center [928, 306] width 70 height 51
